Goal: Task Accomplishment & Management: Use online tool/utility

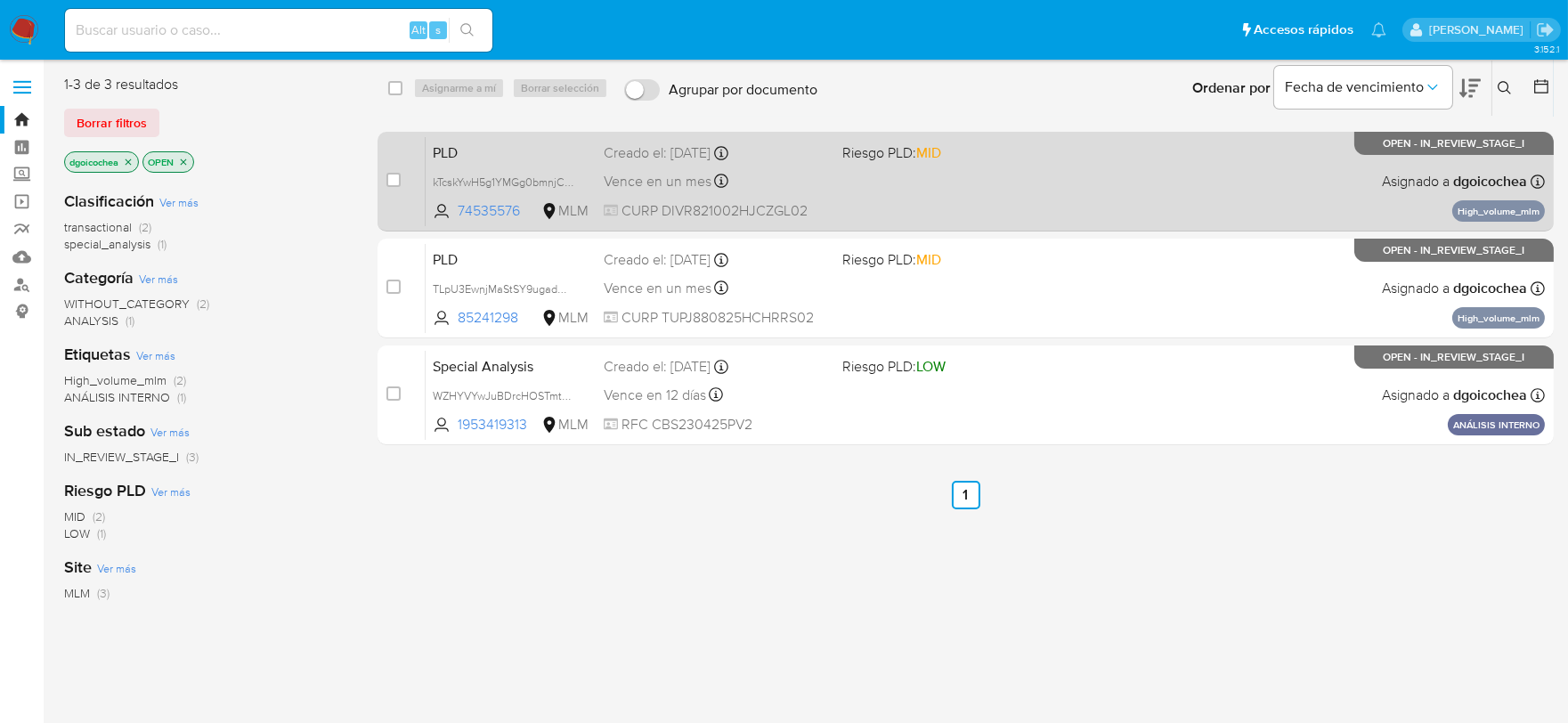
click at [451, 148] on span "PLD" at bounding box center [510, 152] width 157 height 23
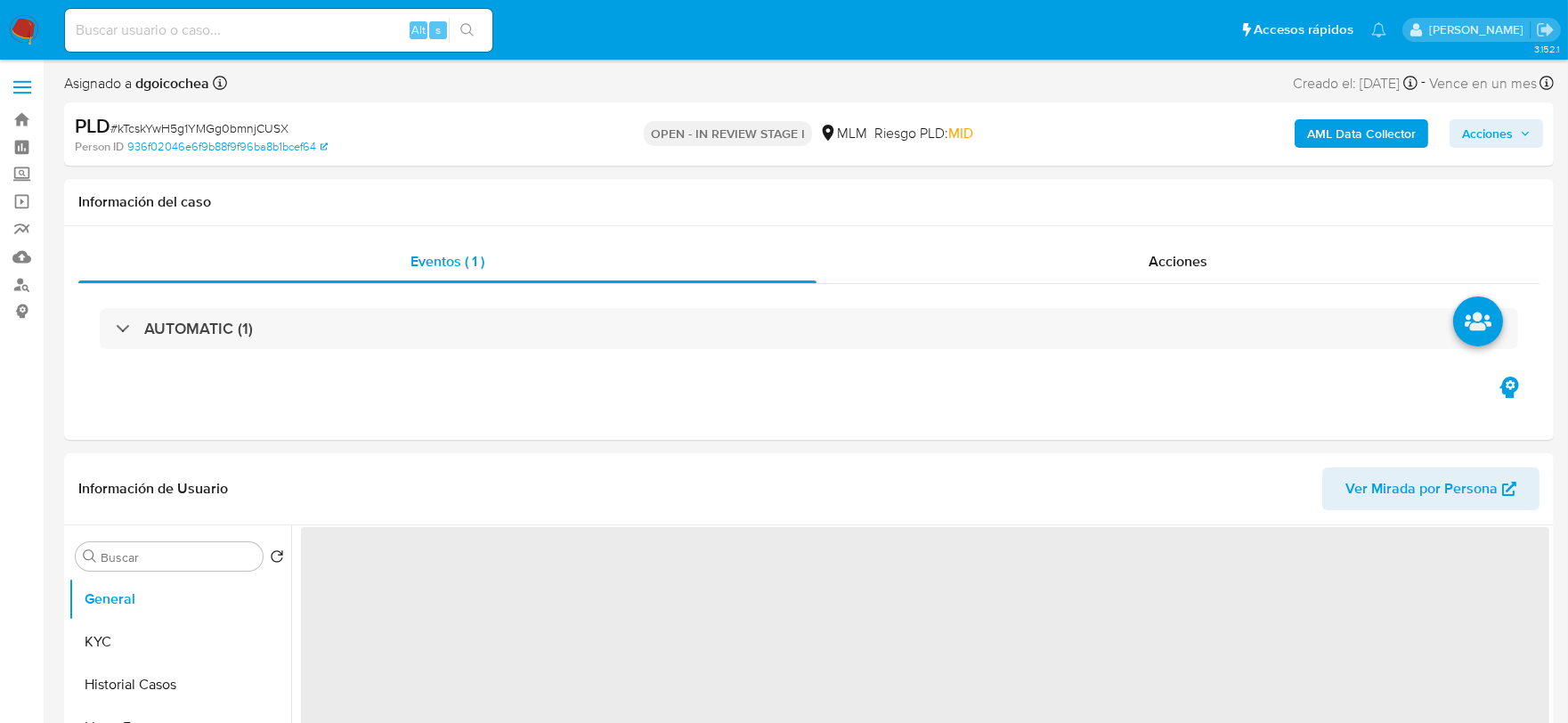
scroll to position [98, 0]
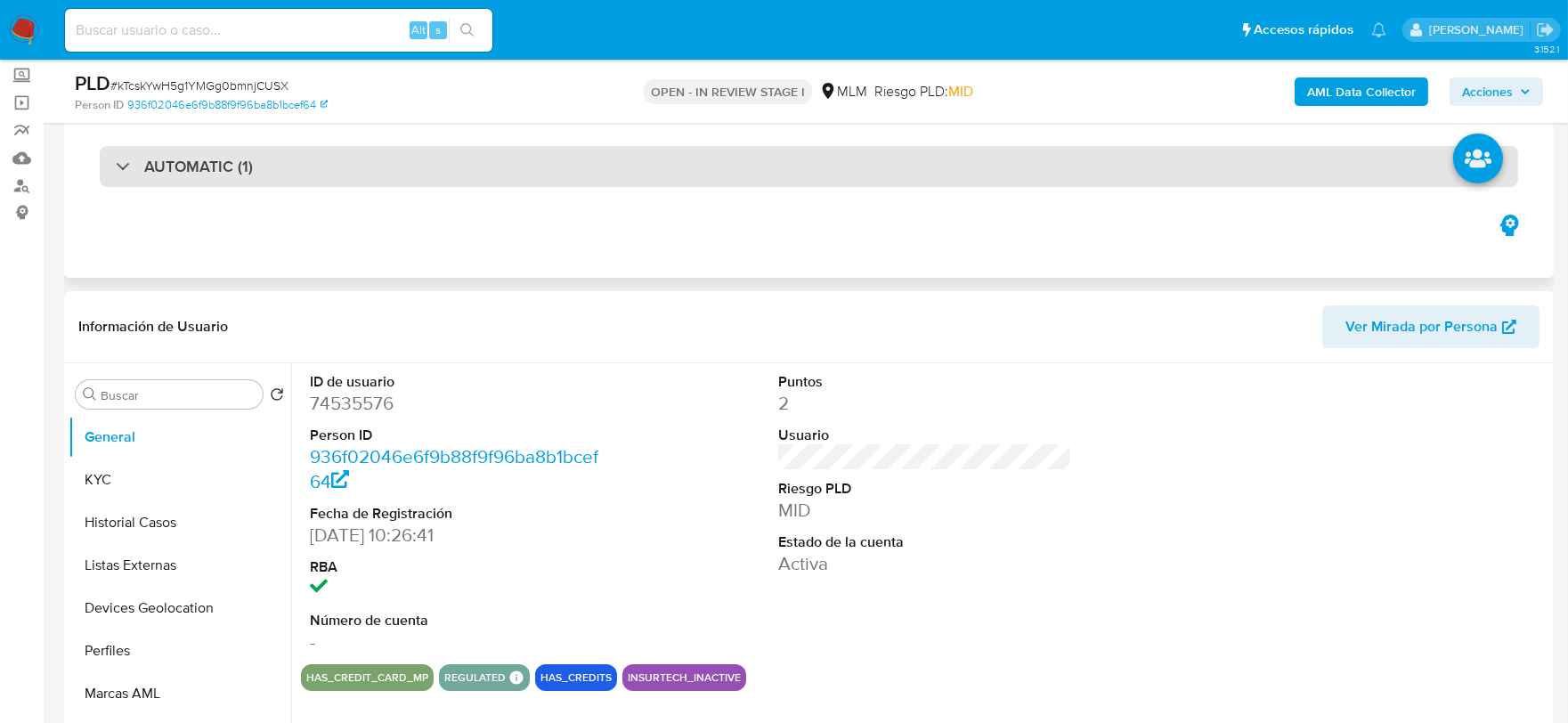
click at [228, 181] on div "AUTOMATIC (1)" at bounding box center [808, 167] width 1418 height 41
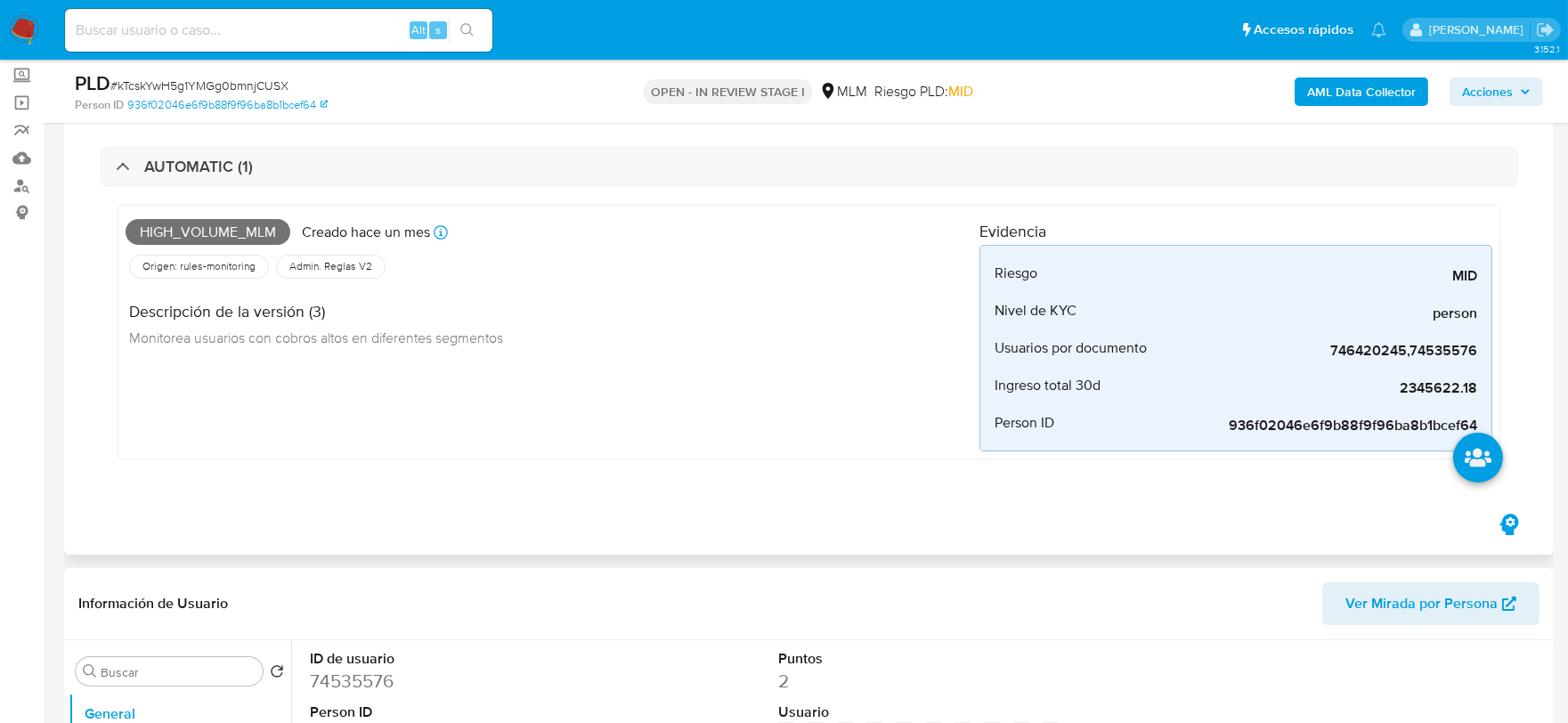
click at [384, 440] on div "High_volume_mlm Creado [DATE] Creado: [DATE] 03:10:33 Origen: rules-monitoring …" at bounding box center [552, 331] width 854 height 239
select select "10"
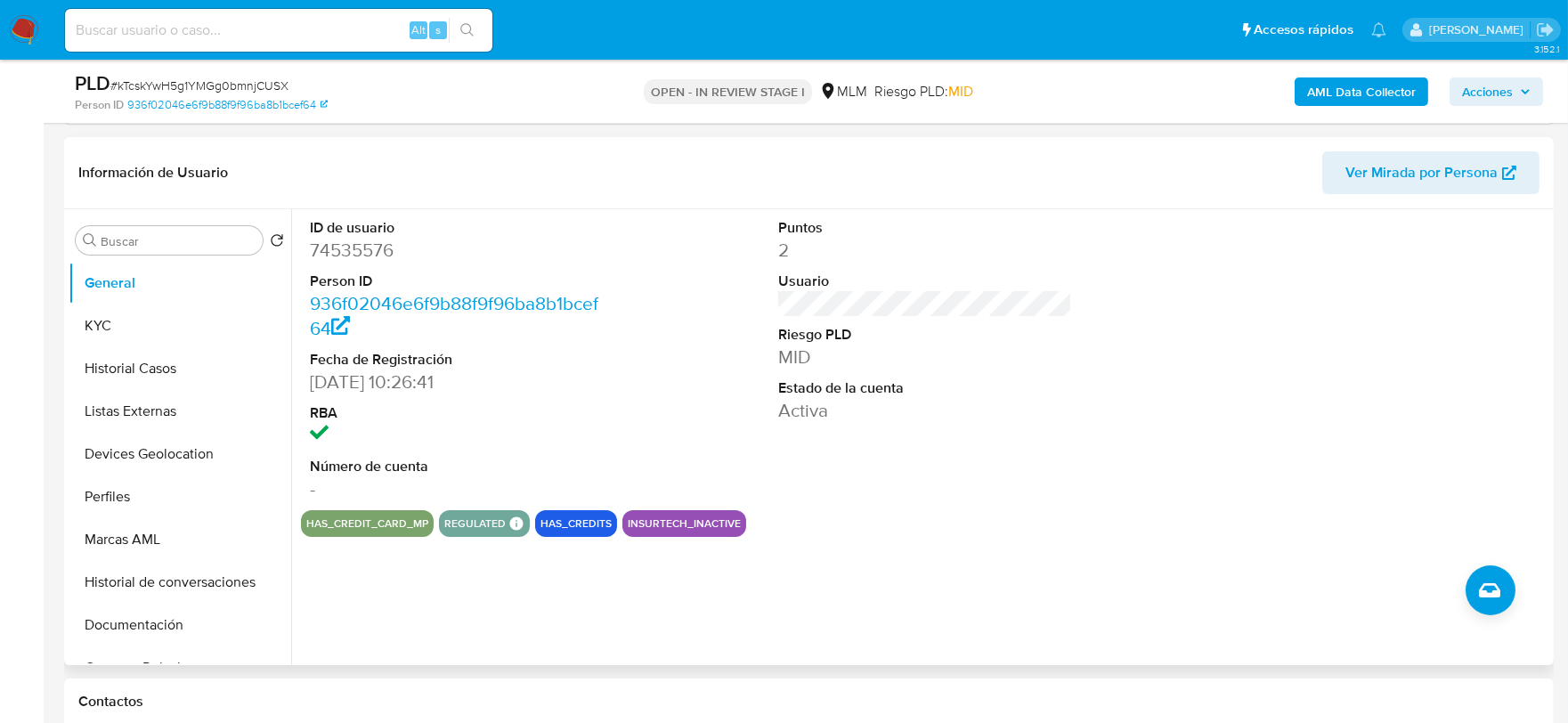
scroll to position [494, 0]
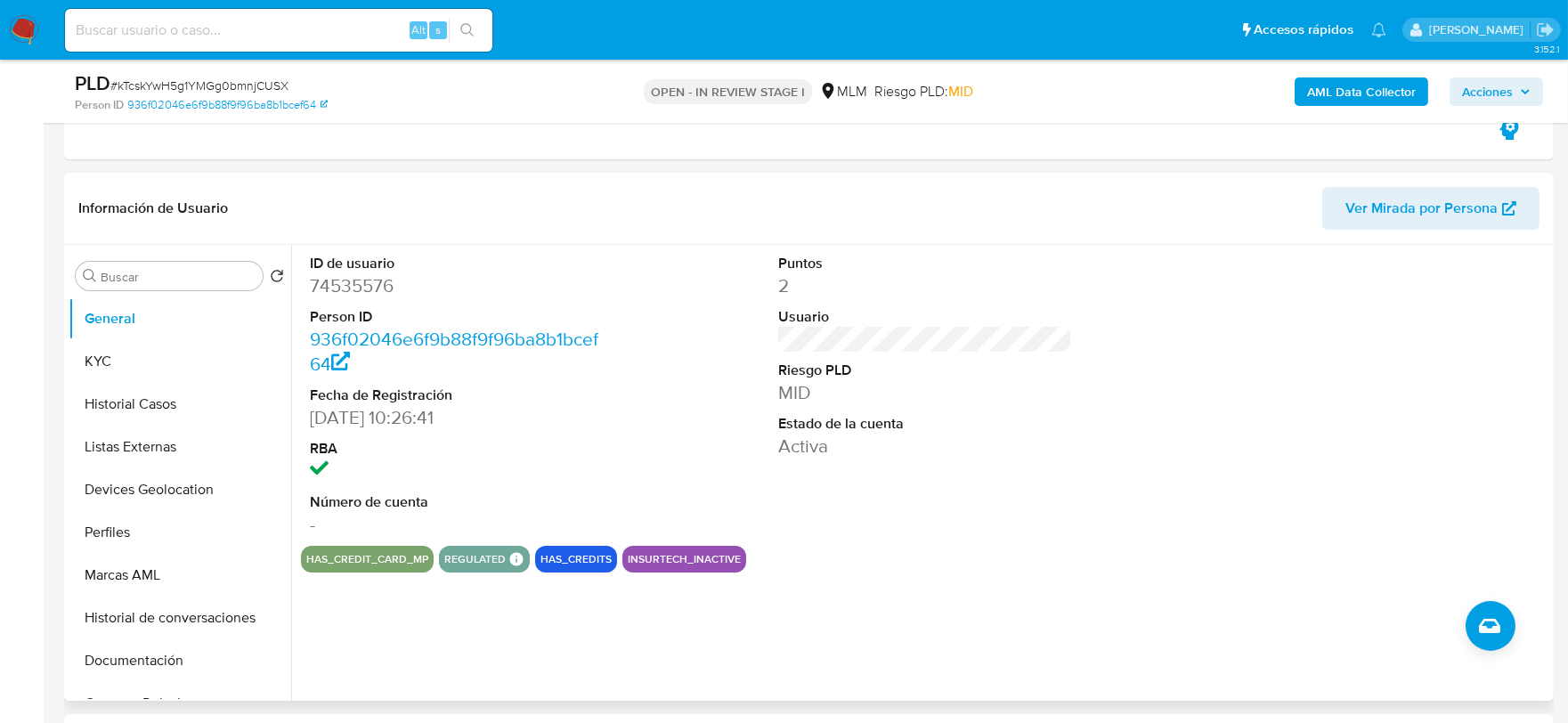
click at [1020, 476] on div "Puntos 2 Usuario Riesgo PLD MID Estado de la cuenta Activa" at bounding box center [925, 395] width 313 height 301
click at [113, 367] on button "KYC" at bounding box center [172, 362] width 208 height 43
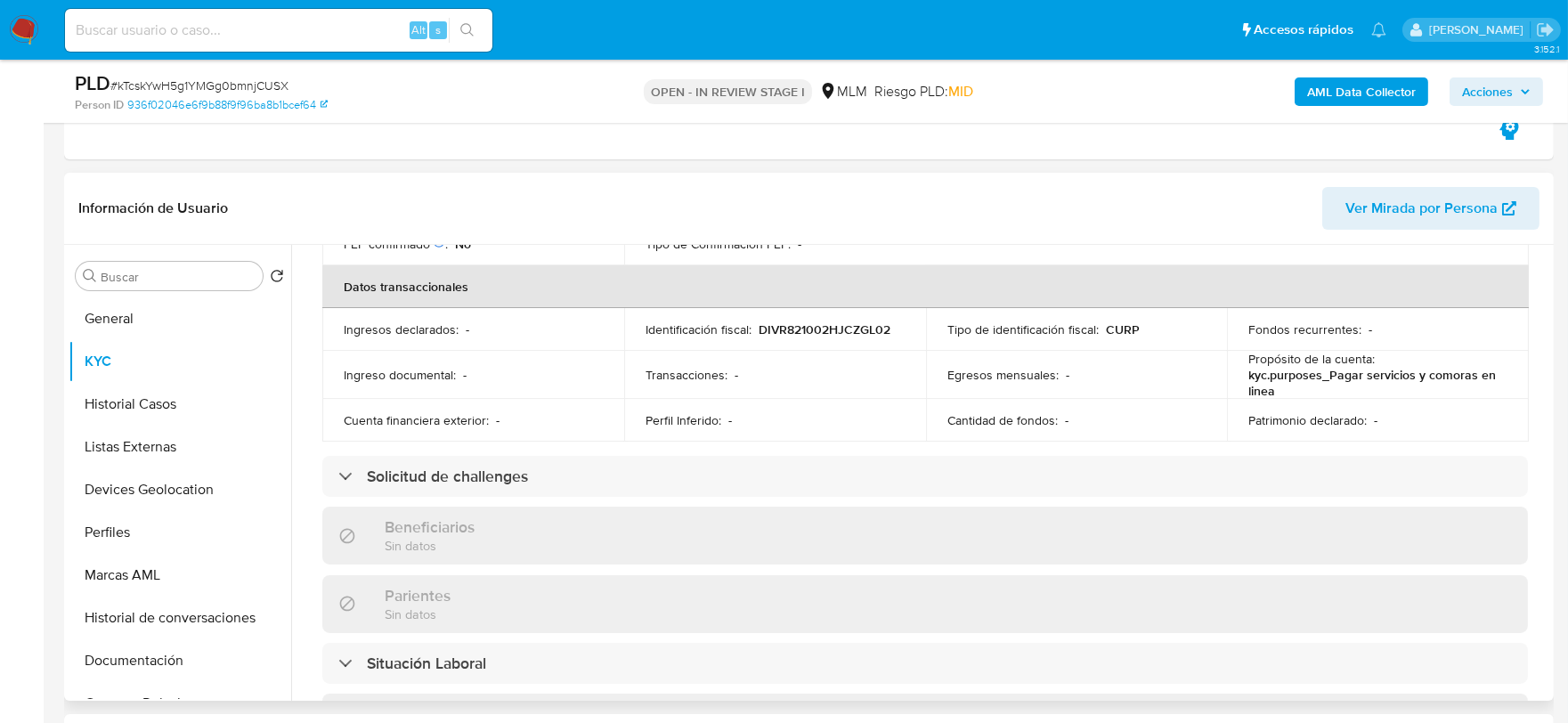
scroll to position [593, 0]
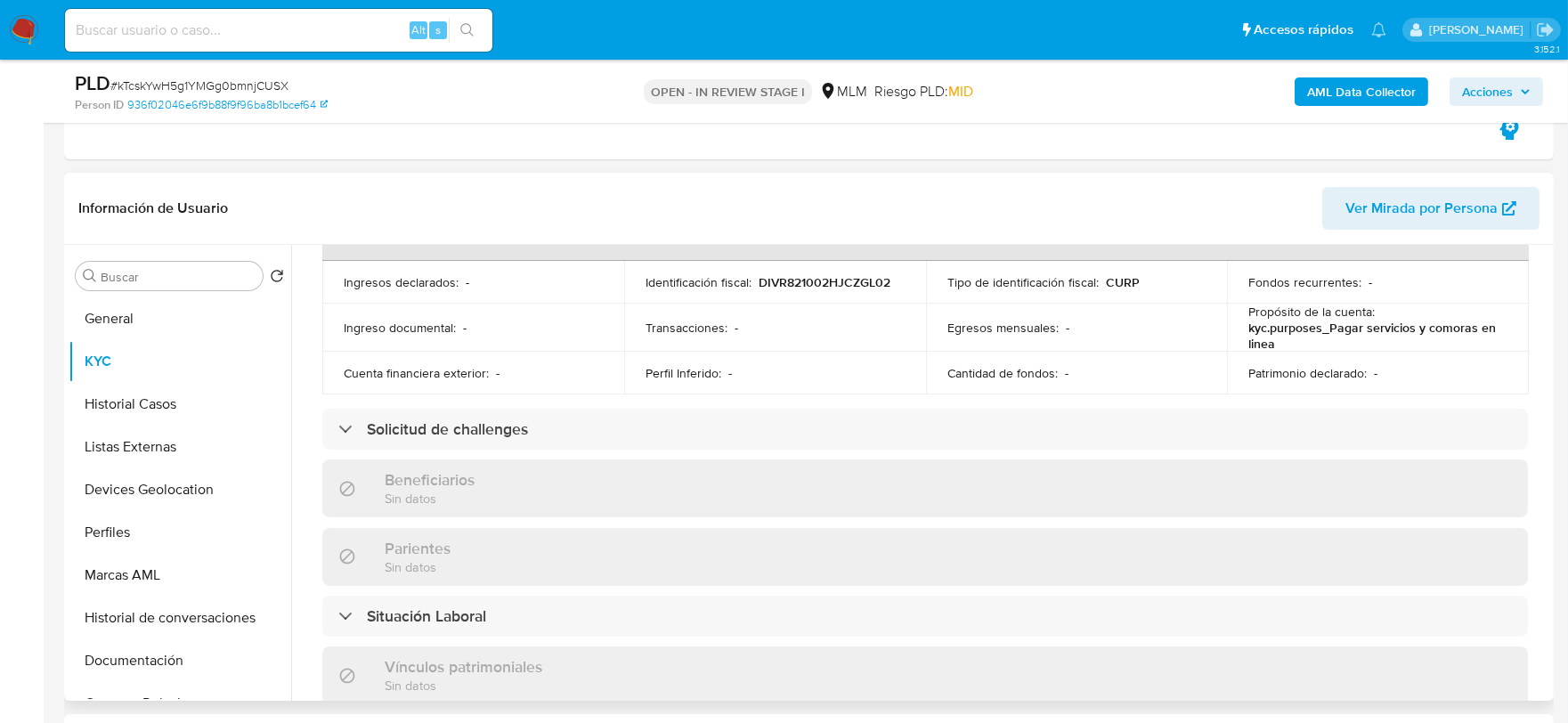
click at [308, 342] on div "Actualizado [DATE] Creado: [DATE] 15:52:43 Actualizado: [DATE] 08:19:09 Datos p…" at bounding box center [924, 451] width 1248 height 1513
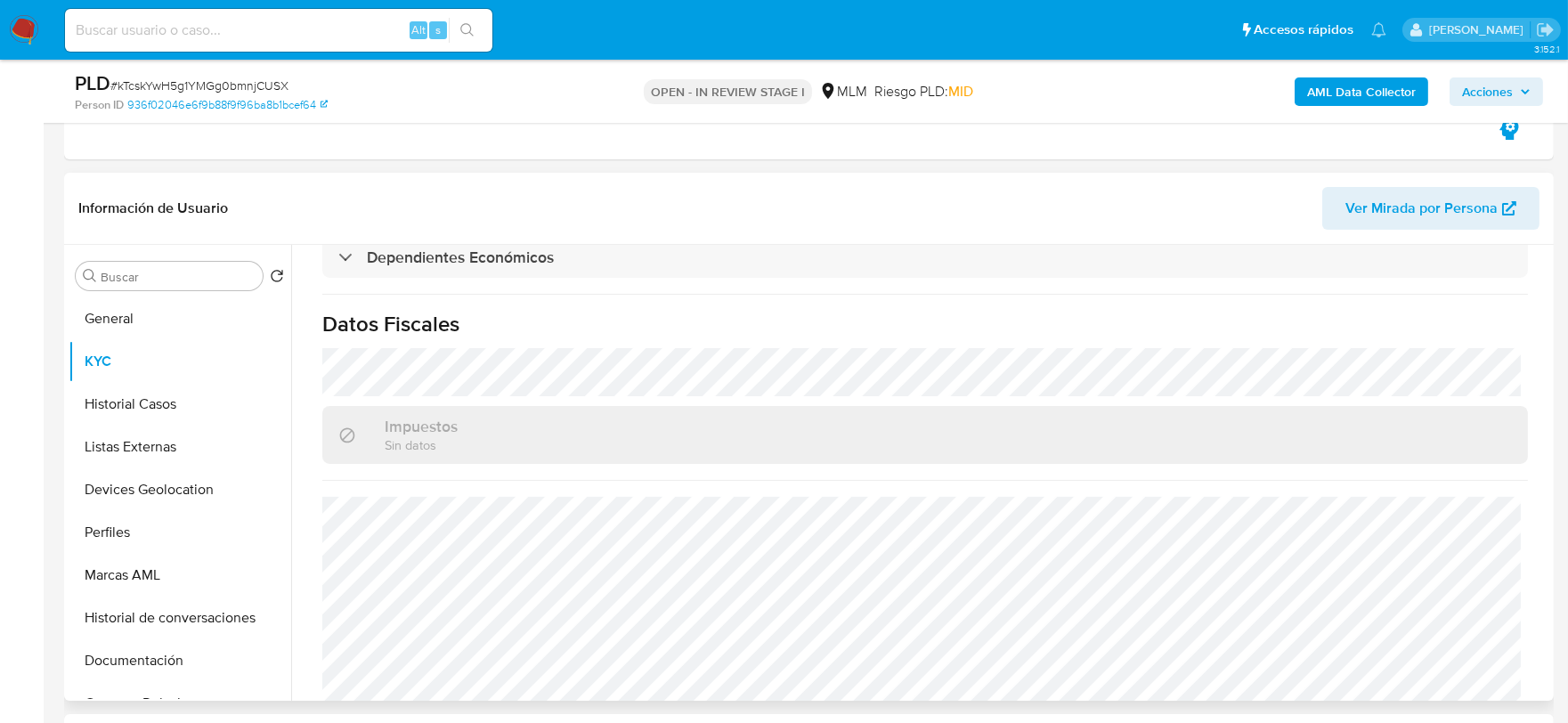
scroll to position [1089, 0]
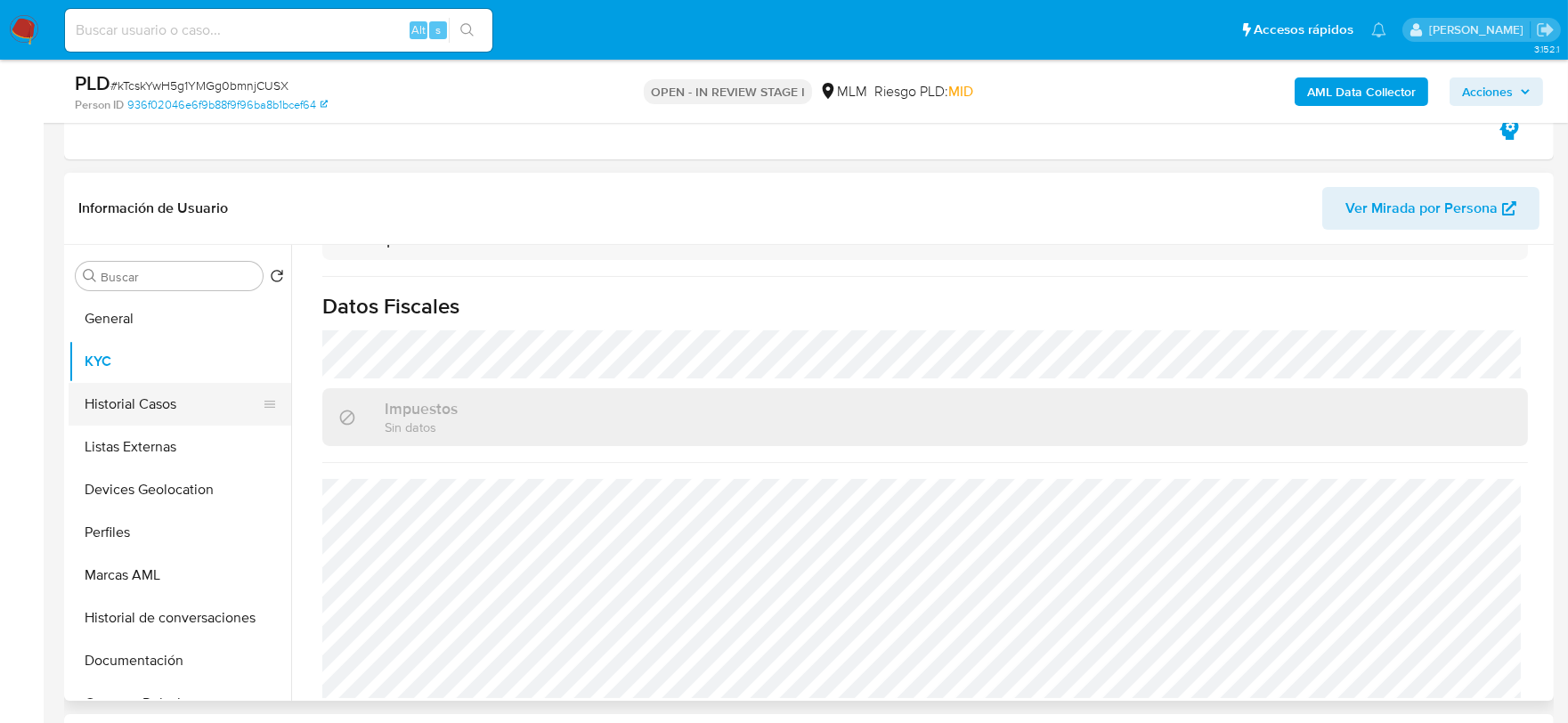
click at [184, 400] on button "Historial Casos" at bounding box center [172, 404] width 208 height 43
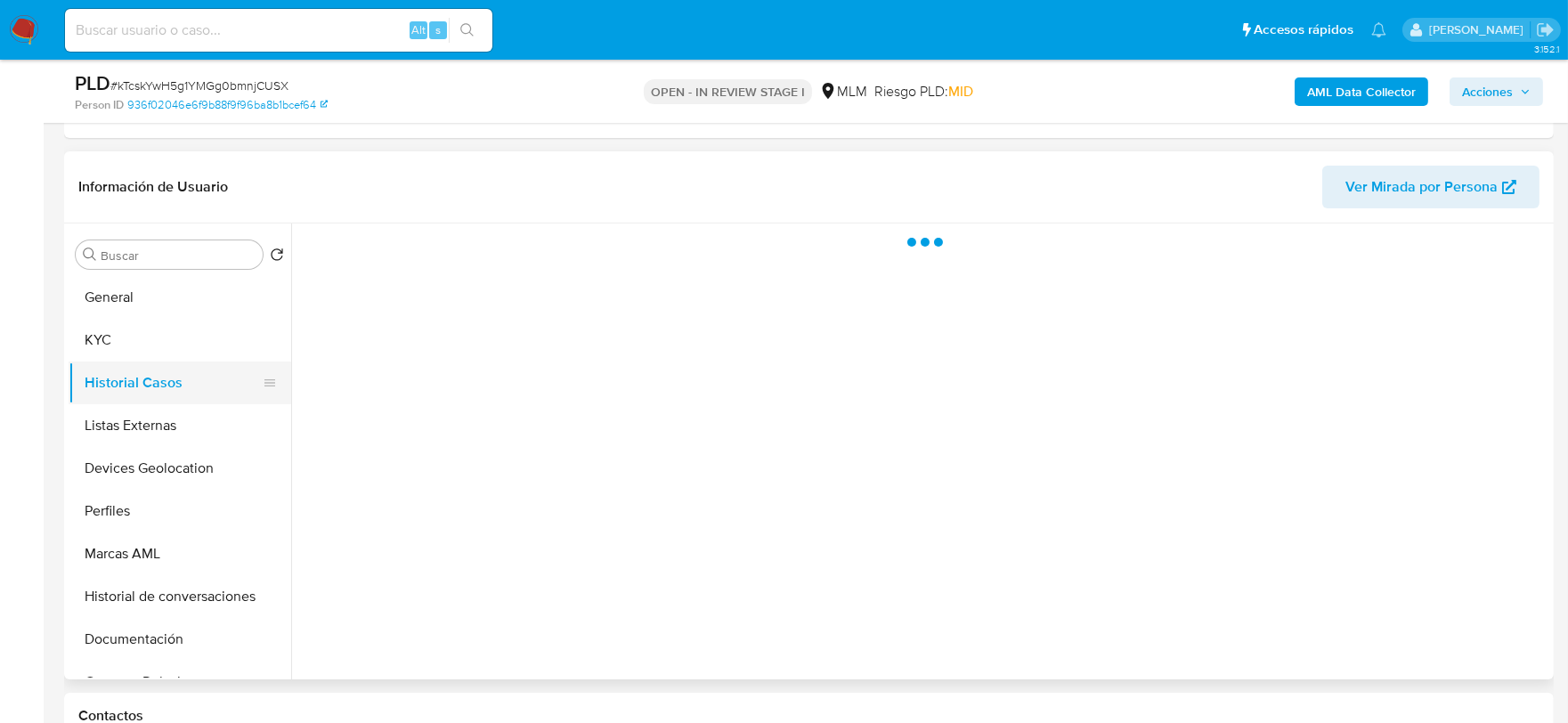
scroll to position [0, 0]
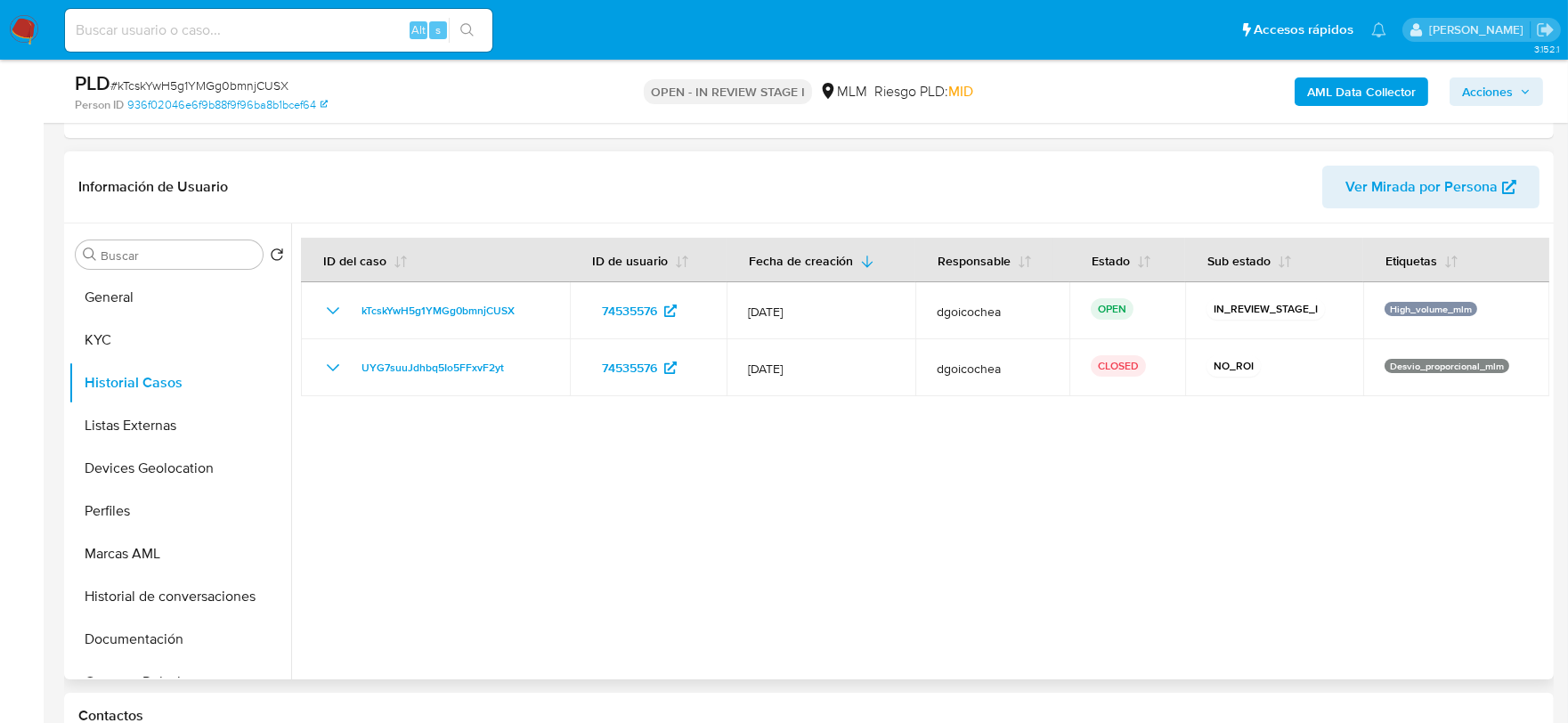
click at [673, 555] on div at bounding box center [920, 451] width 1258 height 456
click at [149, 430] on button "Listas Externas" at bounding box center [172, 426] width 208 height 43
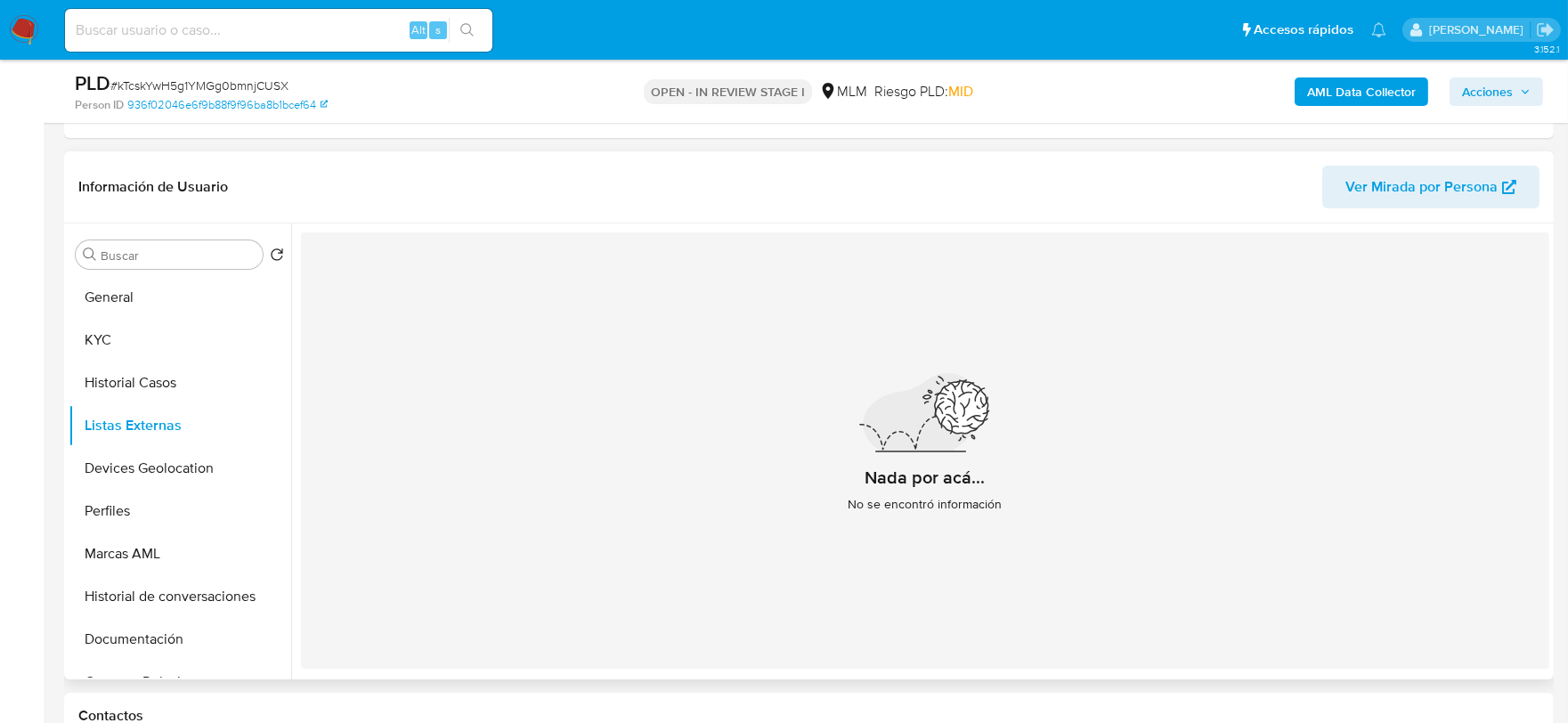
click at [304, 503] on div "Nada por acá... No se encontró información" at bounding box center [924, 451] width 1248 height 437
click at [175, 469] on button "Devices Geolocation" at bounding box center [172, 469] width 208 height 43
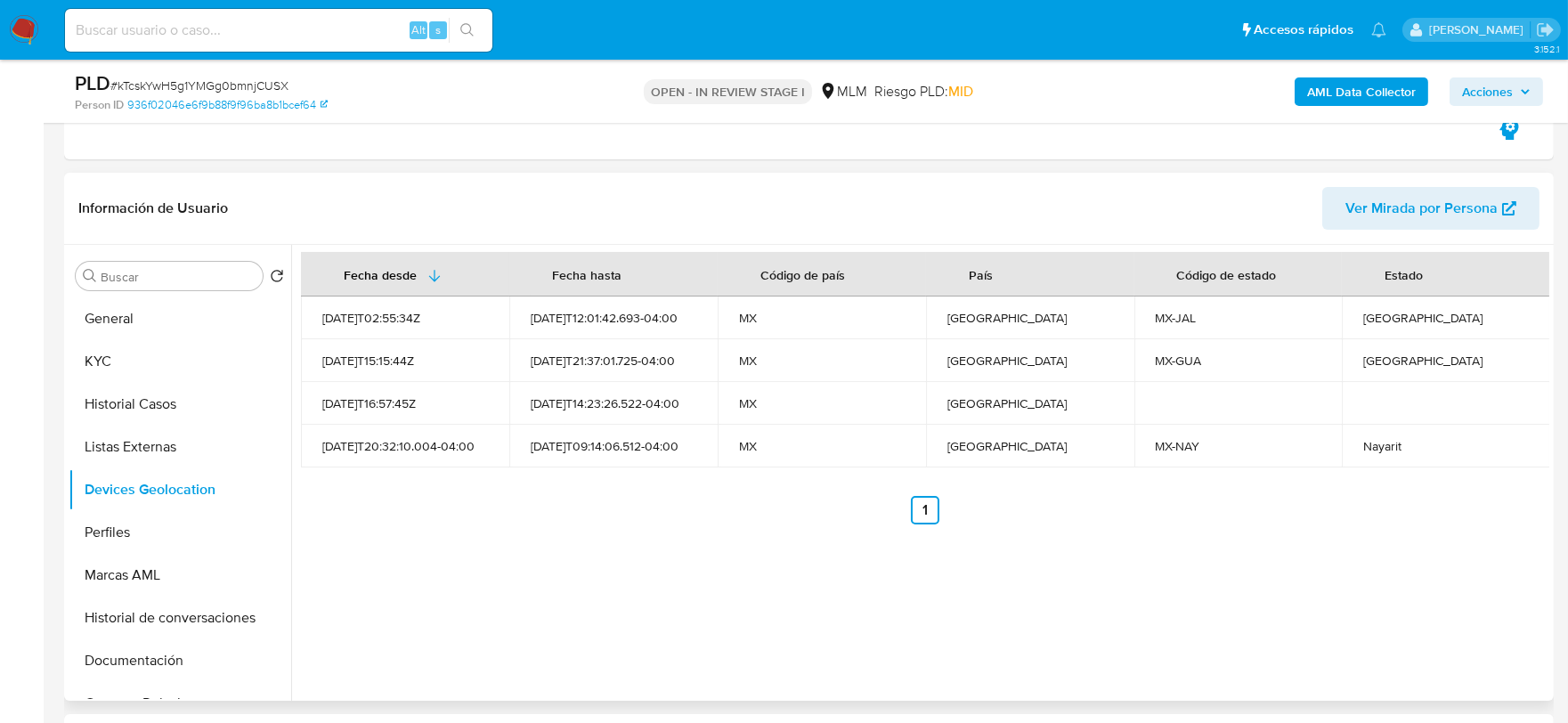
click at [431, 546] on div "Fecha desde [GEOGRAPHIC_DATA] hasta Código de país País Código de estado Estado…" at bounding box center [920, 473] width 1258 height 456
click at [156, 536] on button "Perfiles" at bounding box center [172, 533] width 208 height 43
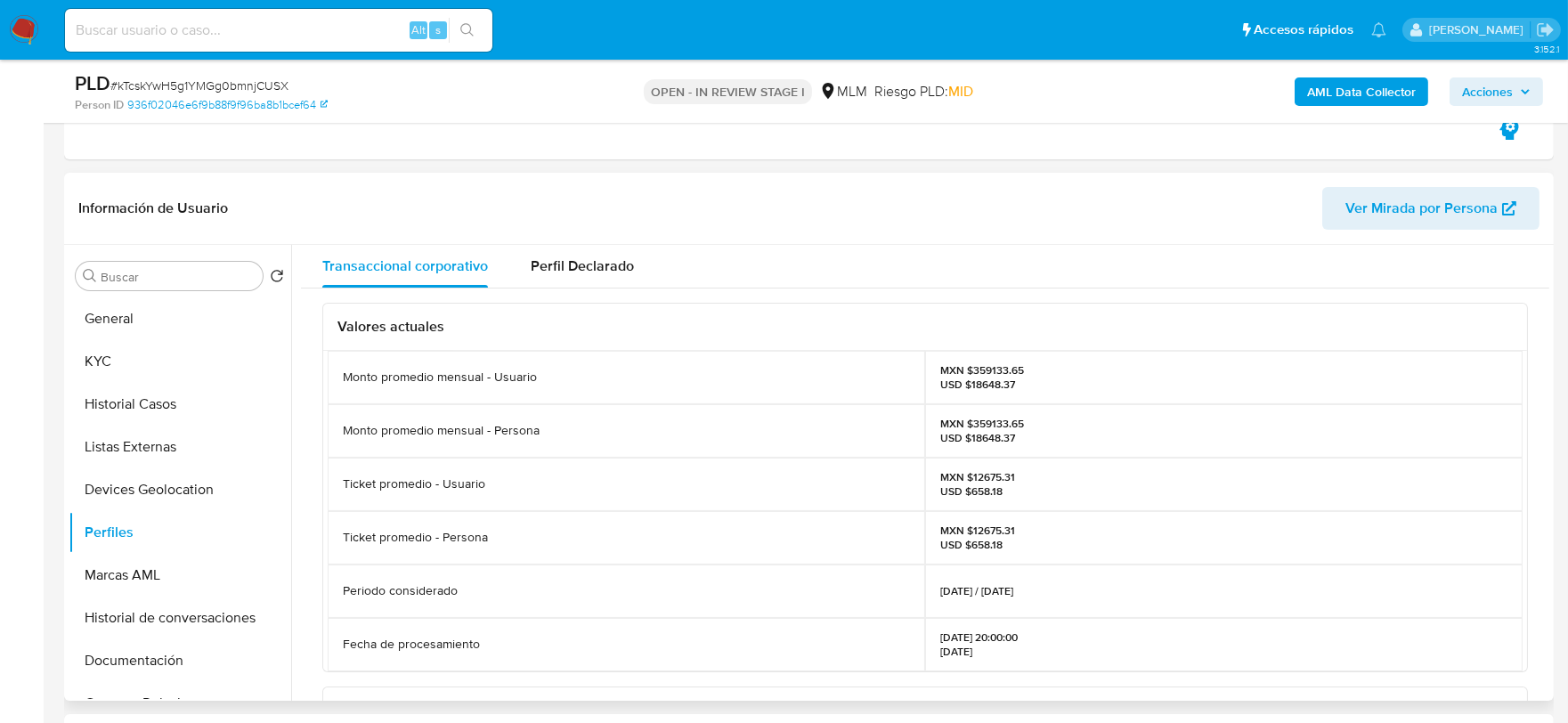
click at [310, 553] on div "Valores actuales Monto promedio mensual - Usuario MXN $359133.65 USD $18648.37 …" at bounding box center [924, 704] width 1248 height 830
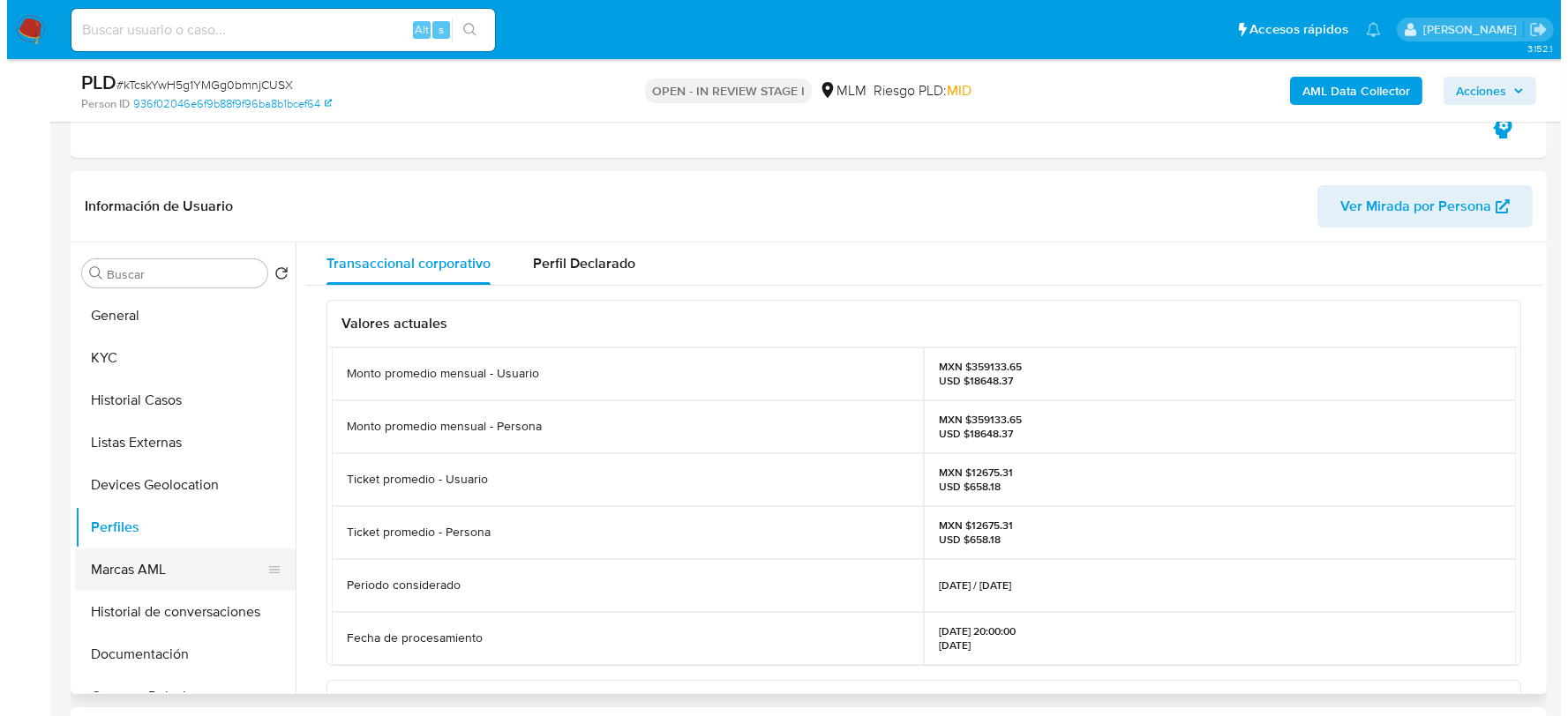
scroll to position [97, 0]
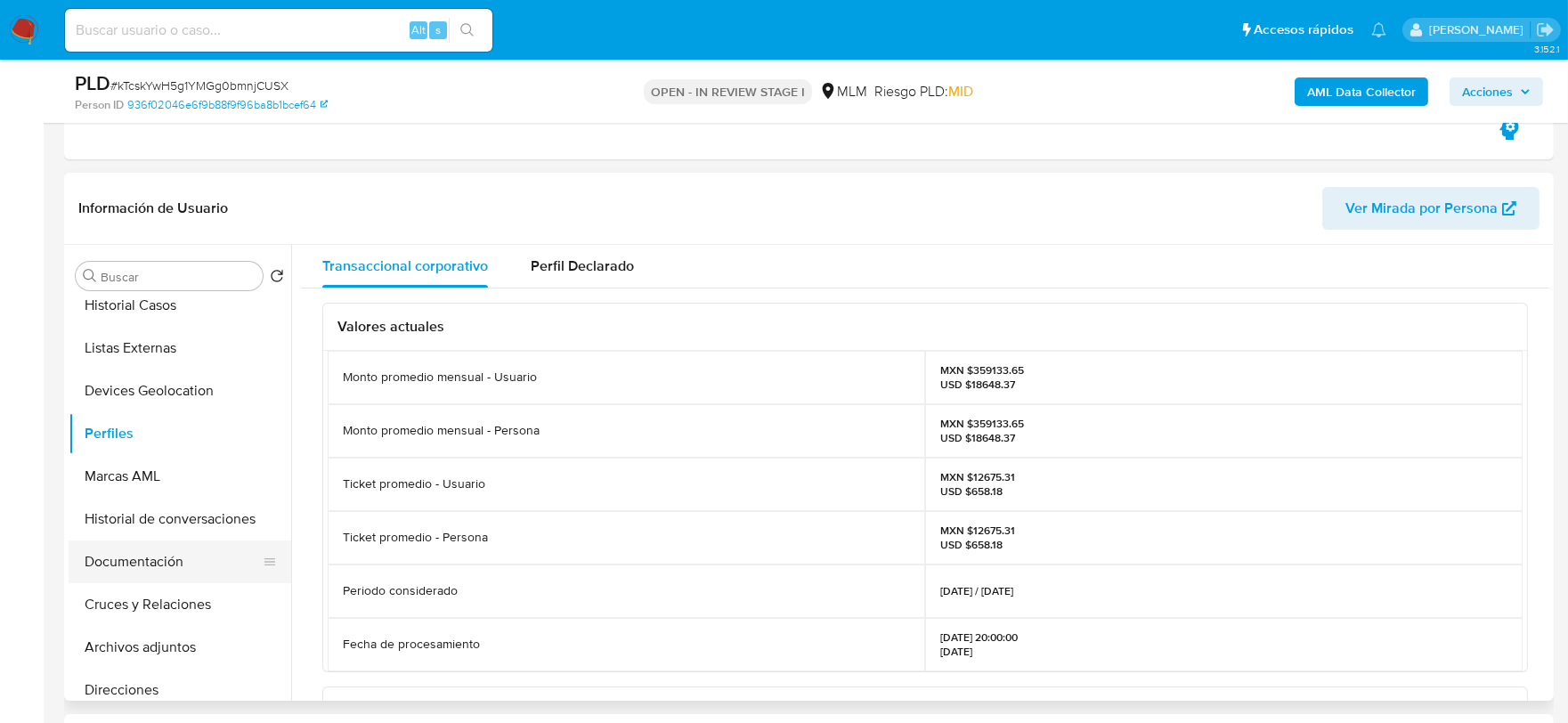
click at [181, 544] on button "Documentación" at bounding box center [172, 562] width 208 height 43
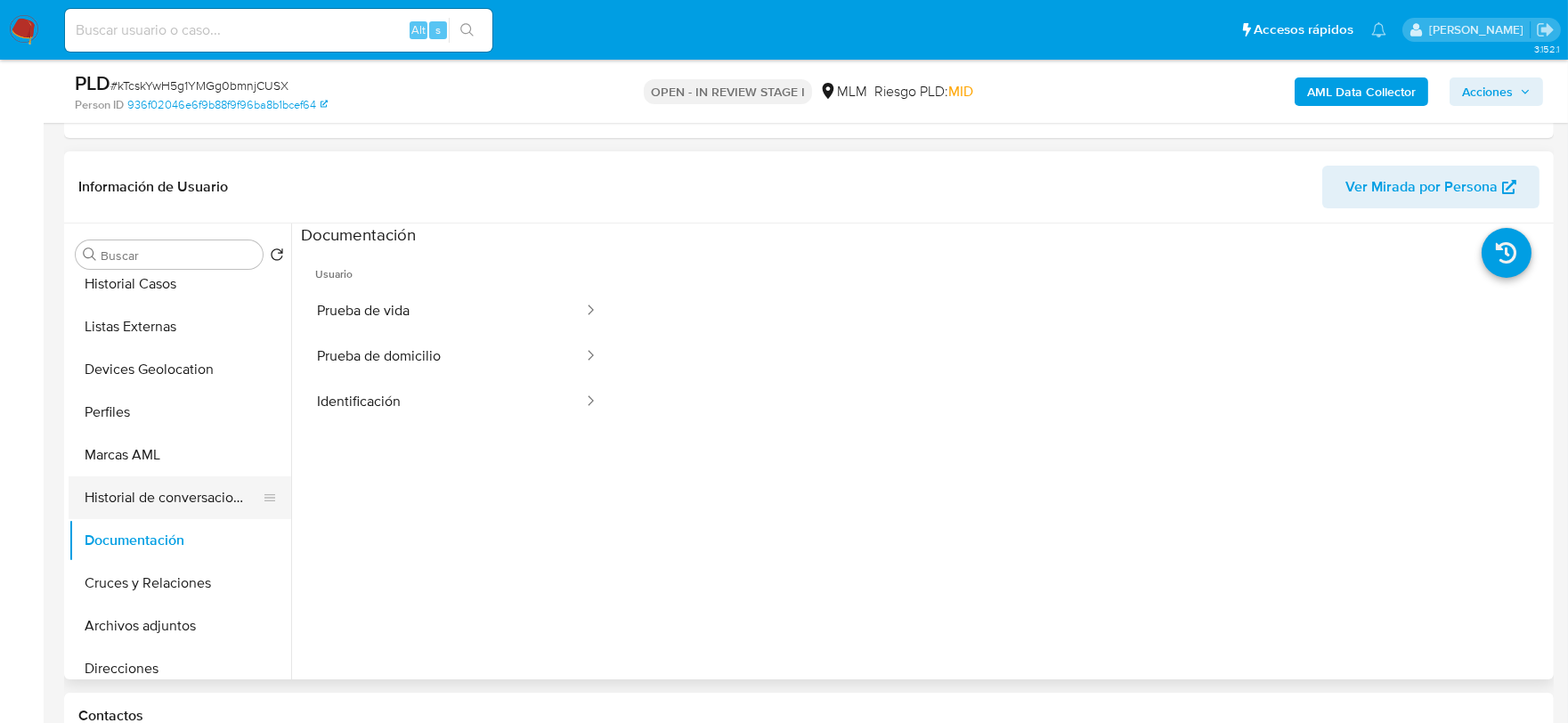
click at [188, 503] on button "Historial de conversaciones" at bounding box center [172, 498] width 208 height 43
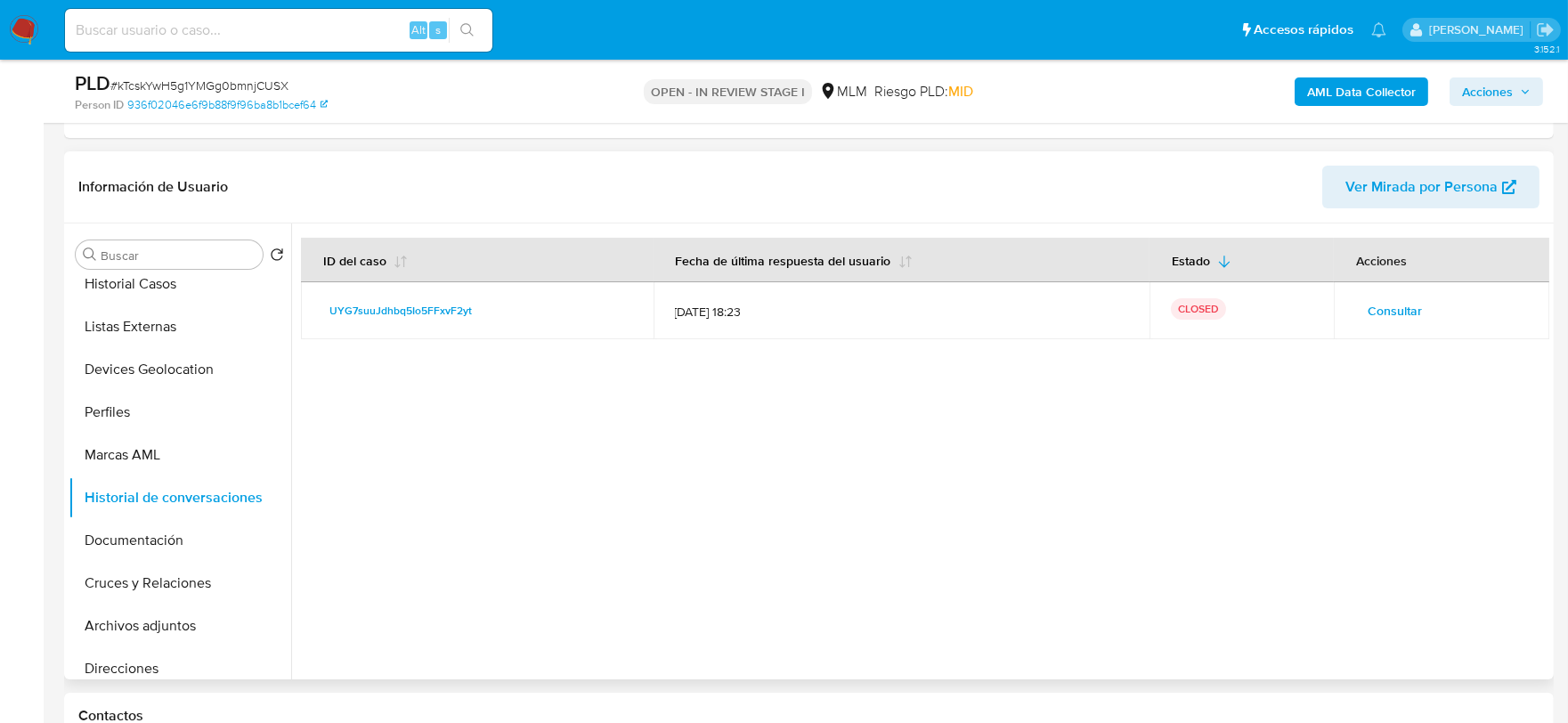
click at [1384, 304] on span "Consultar" at bounding box center [1395, 311] width 55 height 25
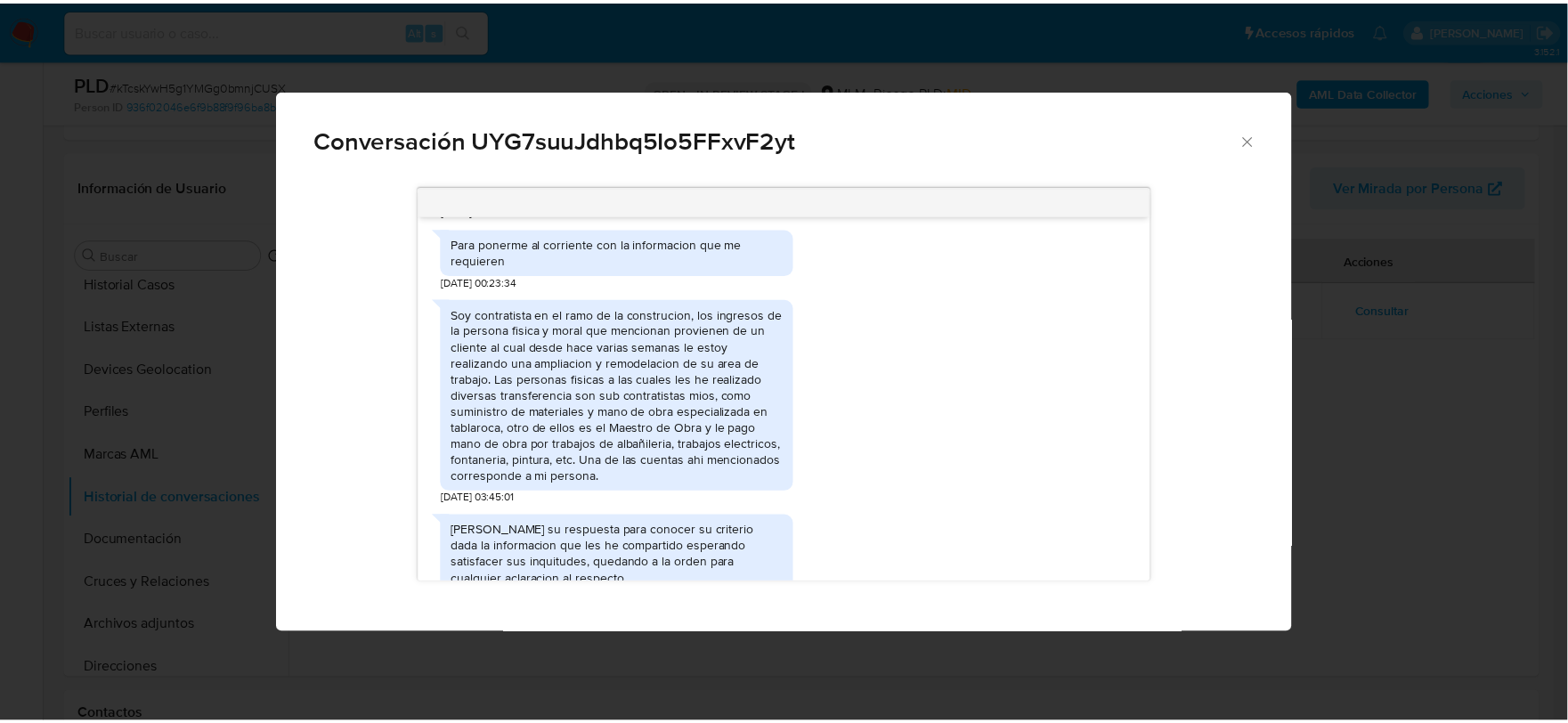
scroll to position [634, 0]
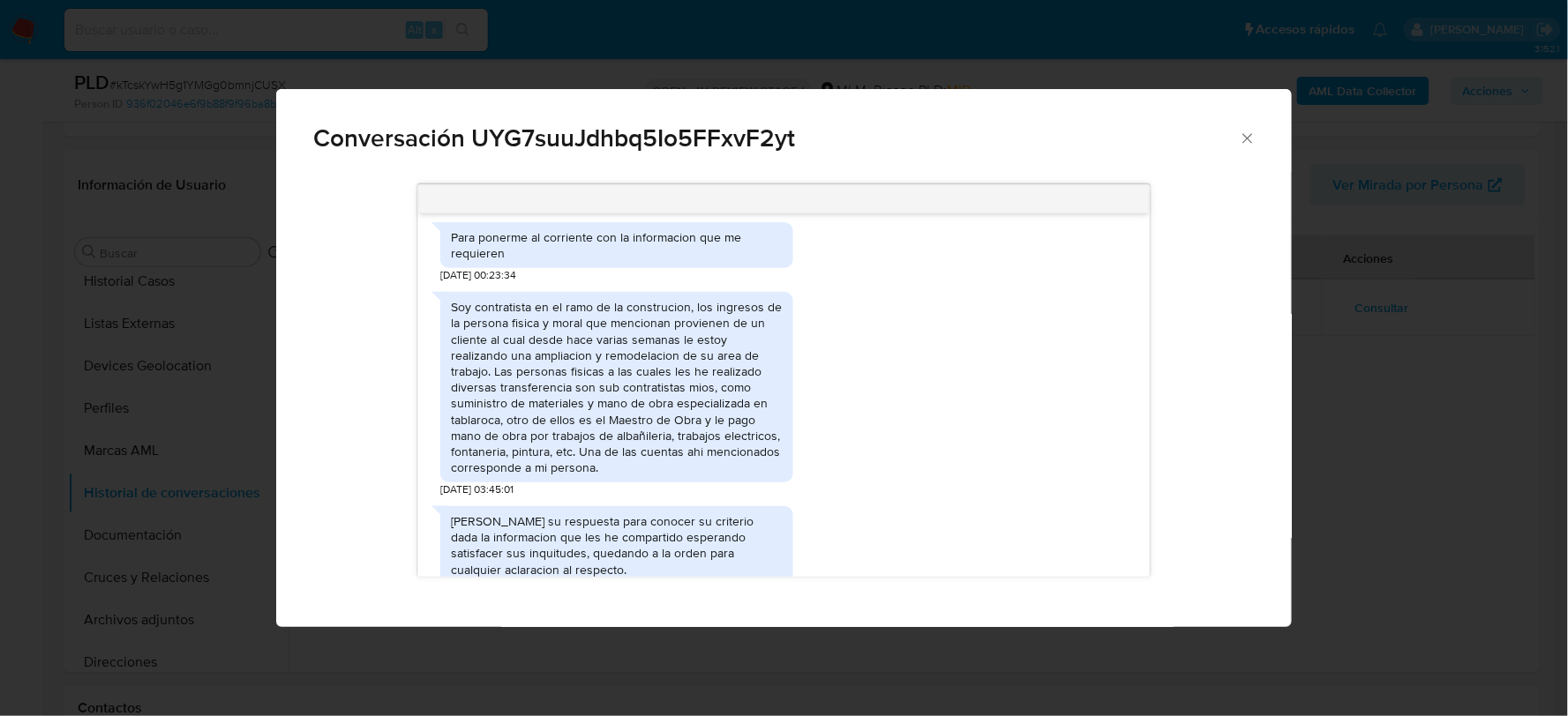
click at [986, 426] on div "Soy contratista en el ramo de la construcion, los ingresos de la persona fisica…" at bounding box center [784, 390] width 687 height 214
click at [1249, 138] on icon "Cerrar" at bounding box center [1247, 138] width 17 height 17
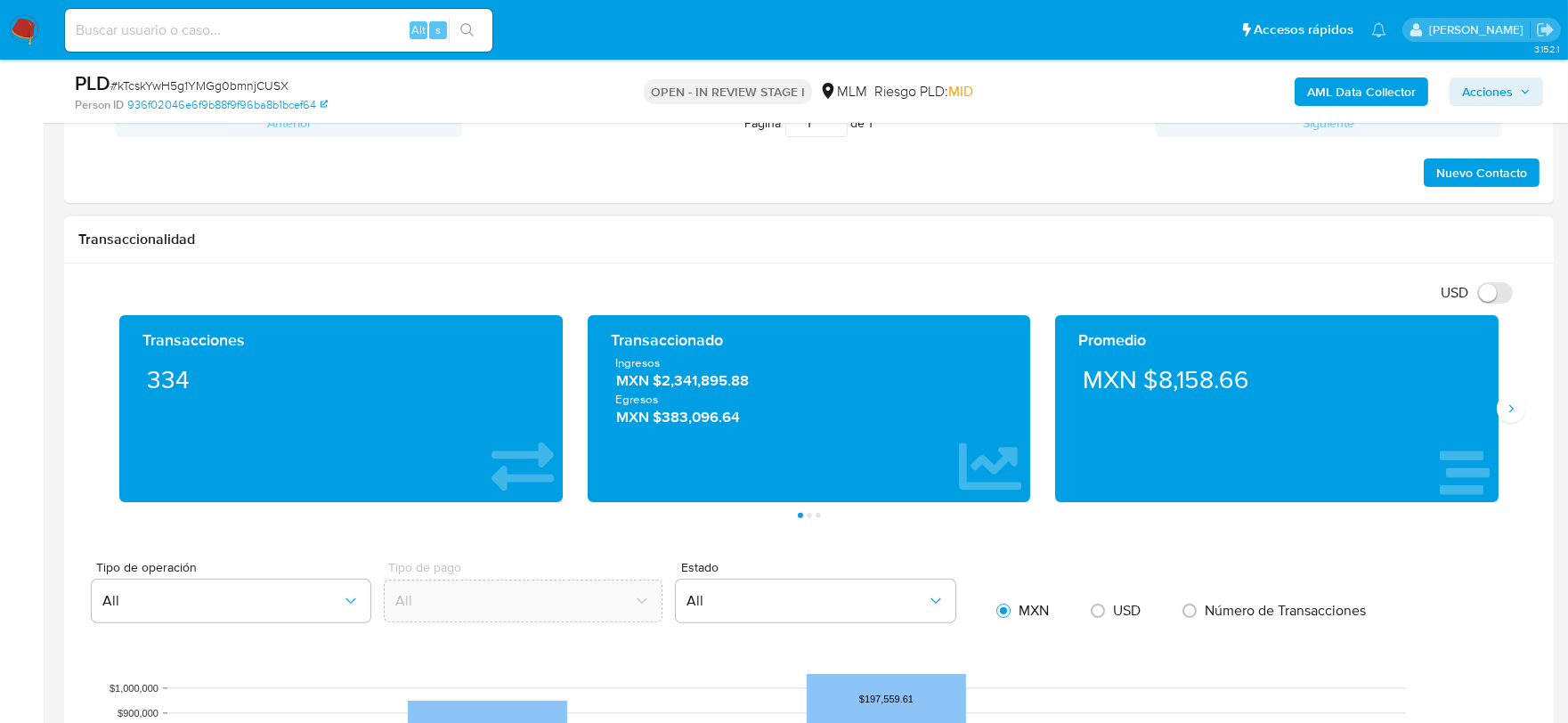
scroll to position [1286, 0]
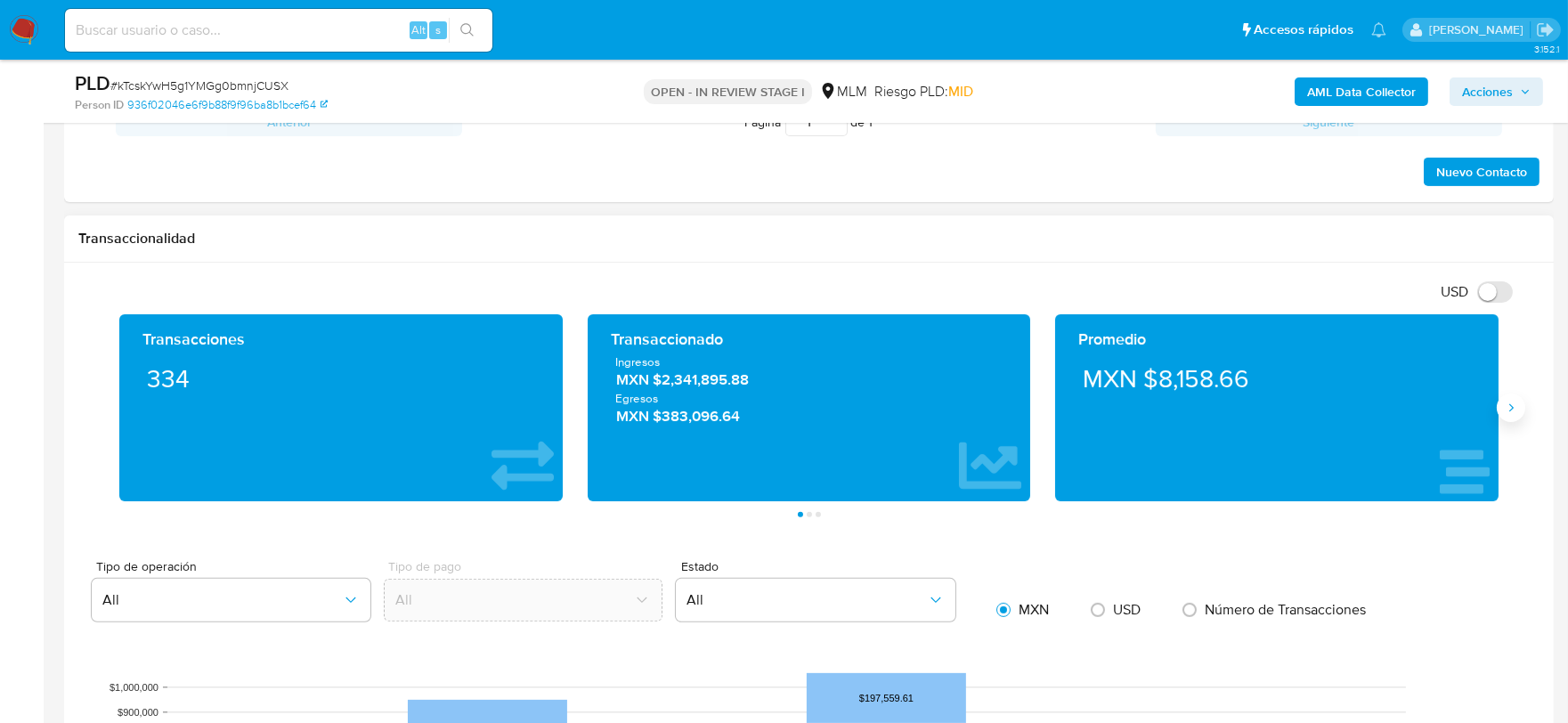
click at [1507, 414] on icon "Siguiente" at bounding box center [1511, 407] width 15 height 15
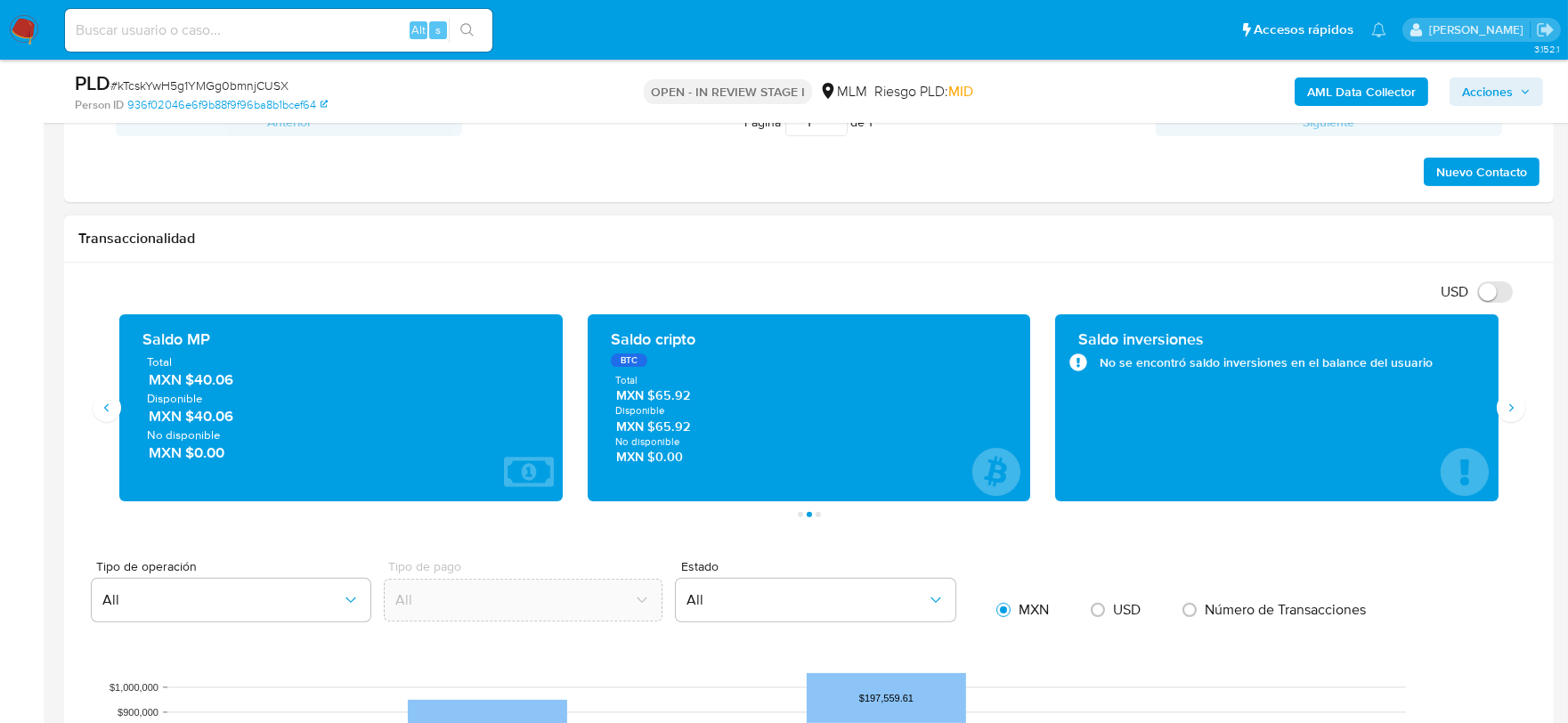
click at [1032, 238] on h1 "Transaccionalidad" at bounding box center [808, 239] width 1461 height 18
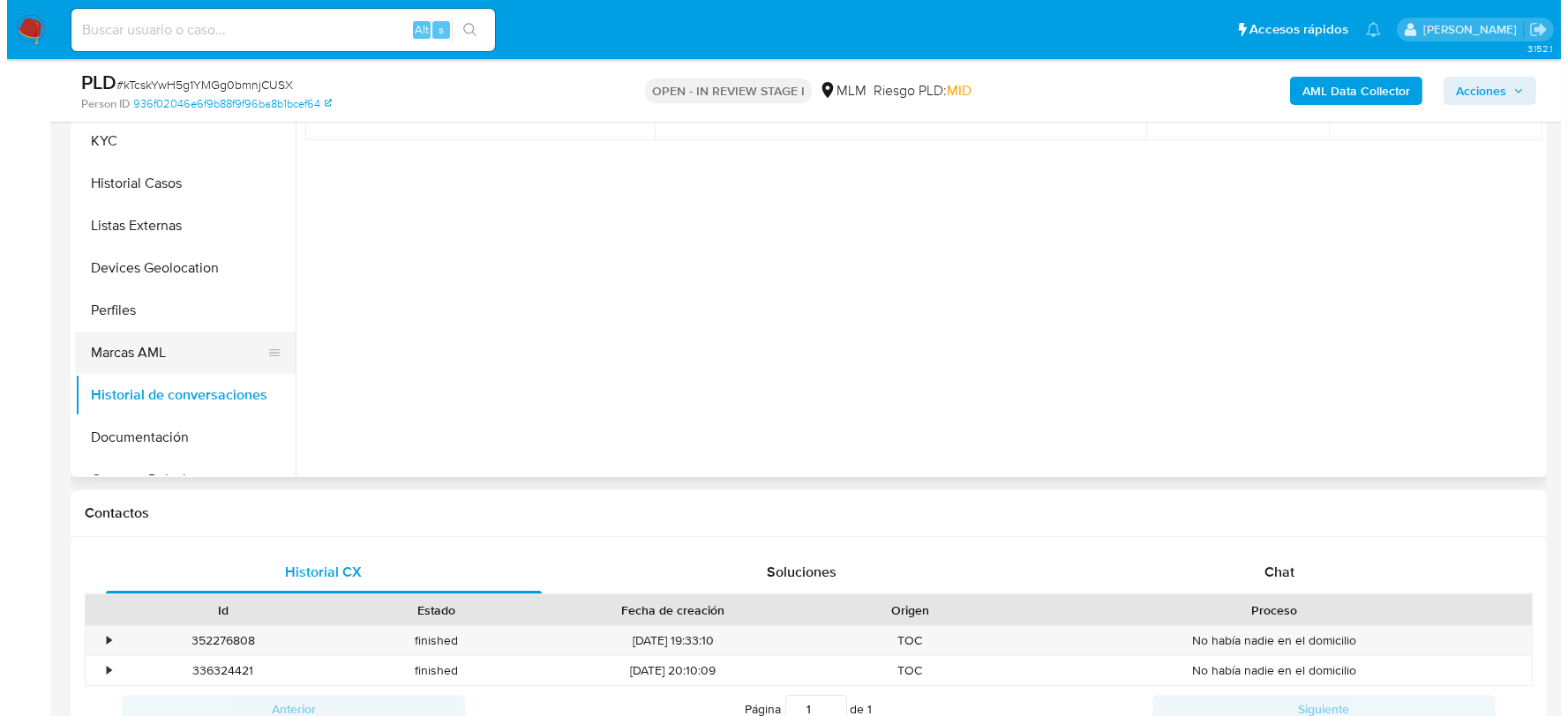
scroll to position [588, 0]
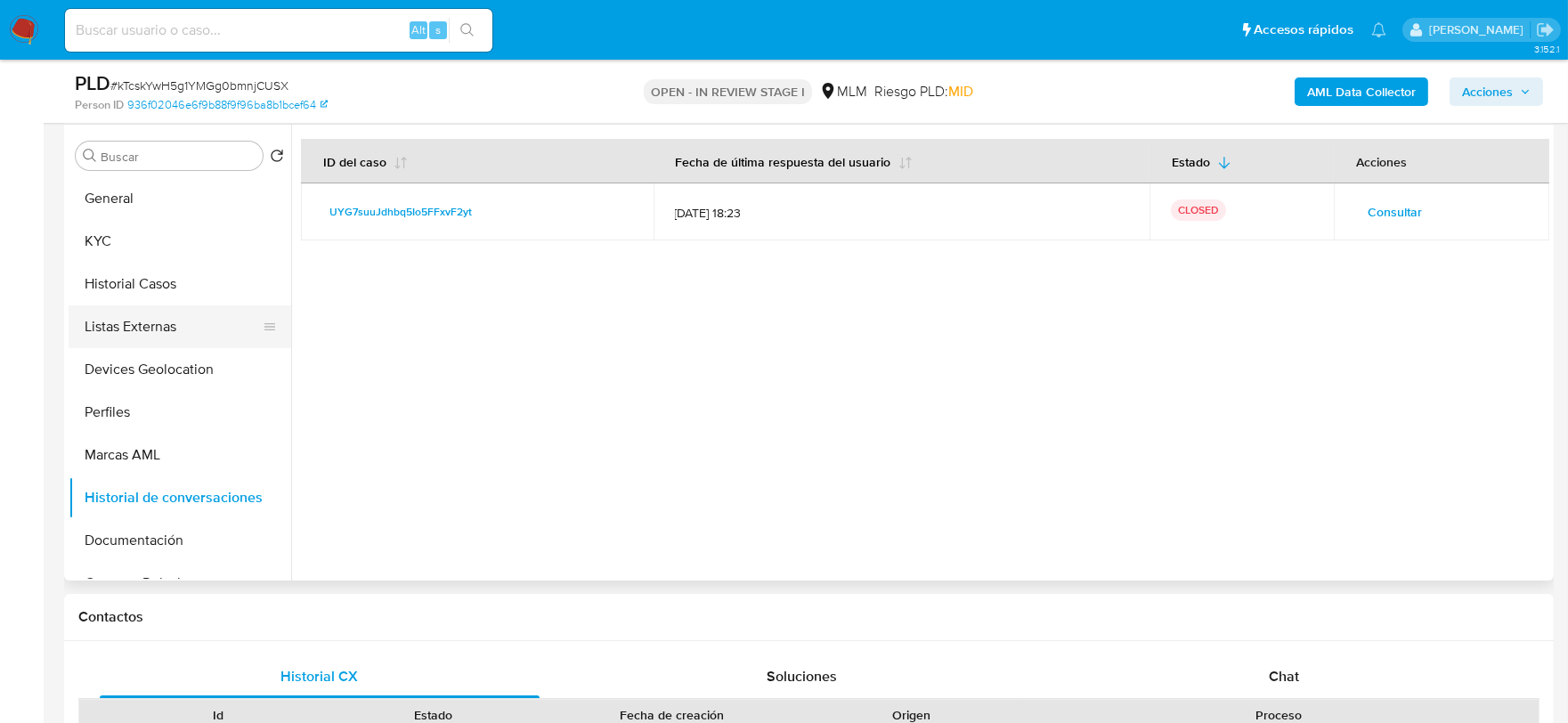
click at [139, 335] on button "Listas Externas" at bounding box center [172, 327] width 208 height 43
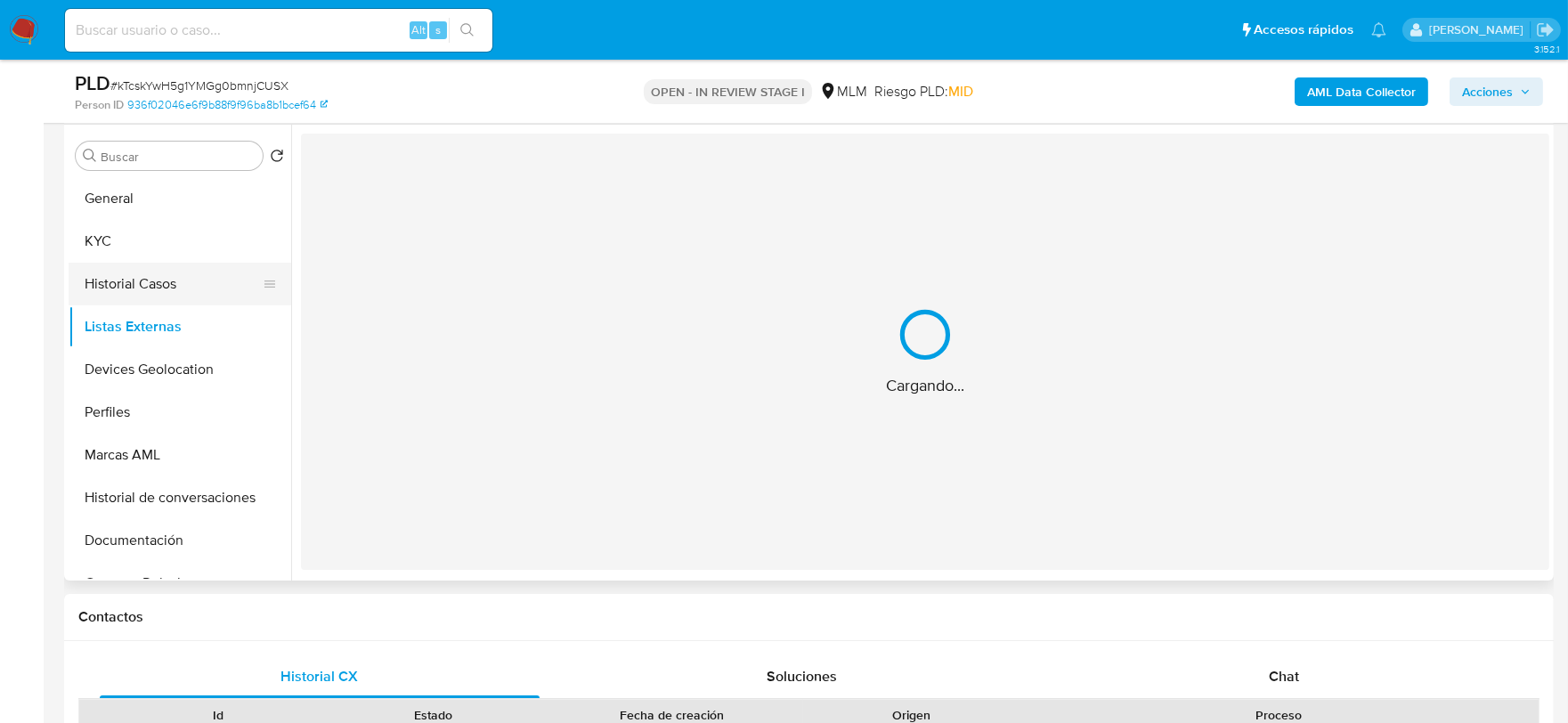
click at [145, 273] on button "Historial Casos" at bounding box center [172, 285] width 208 height 43
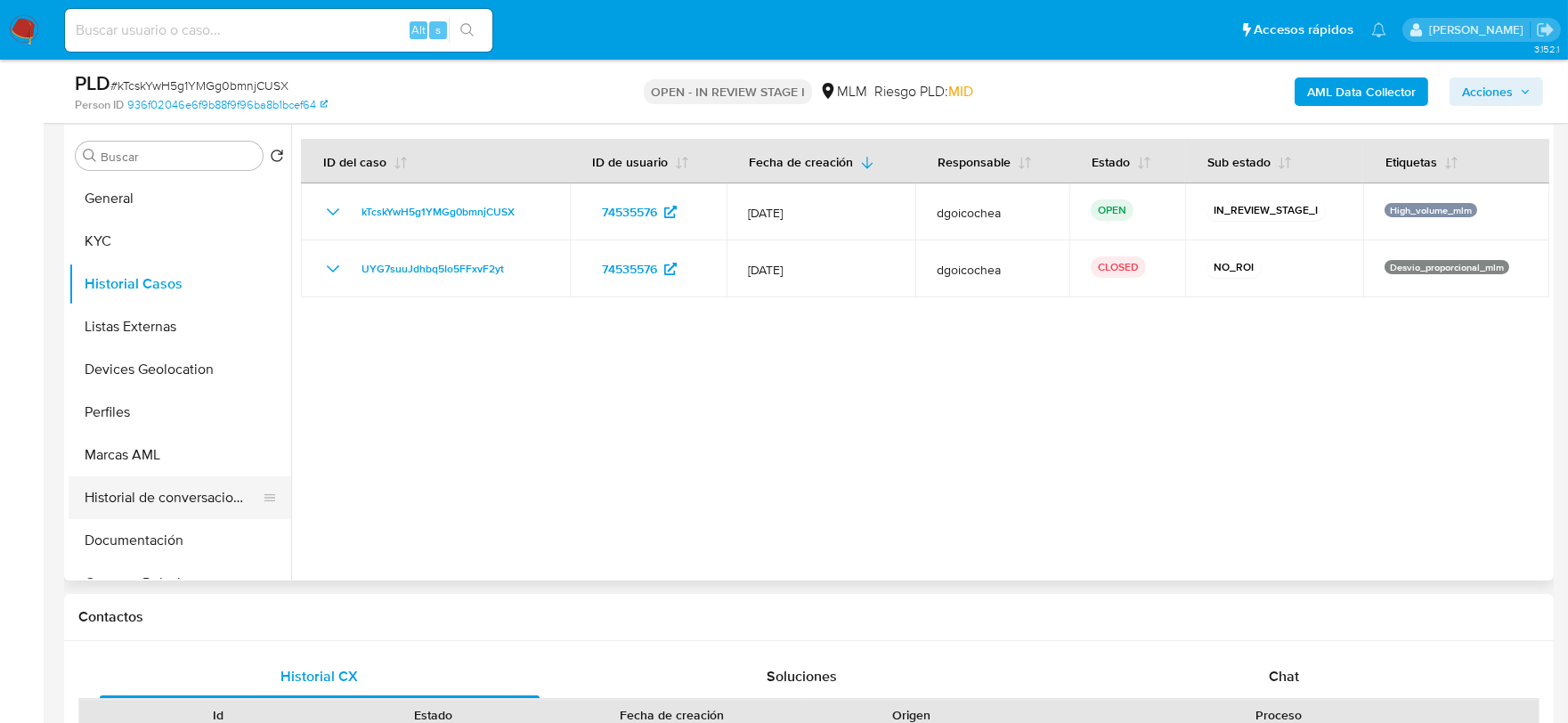
click at [170, 481] on button "Historial de conversaciones" at bounding box center [172, 498] width 208 height 43
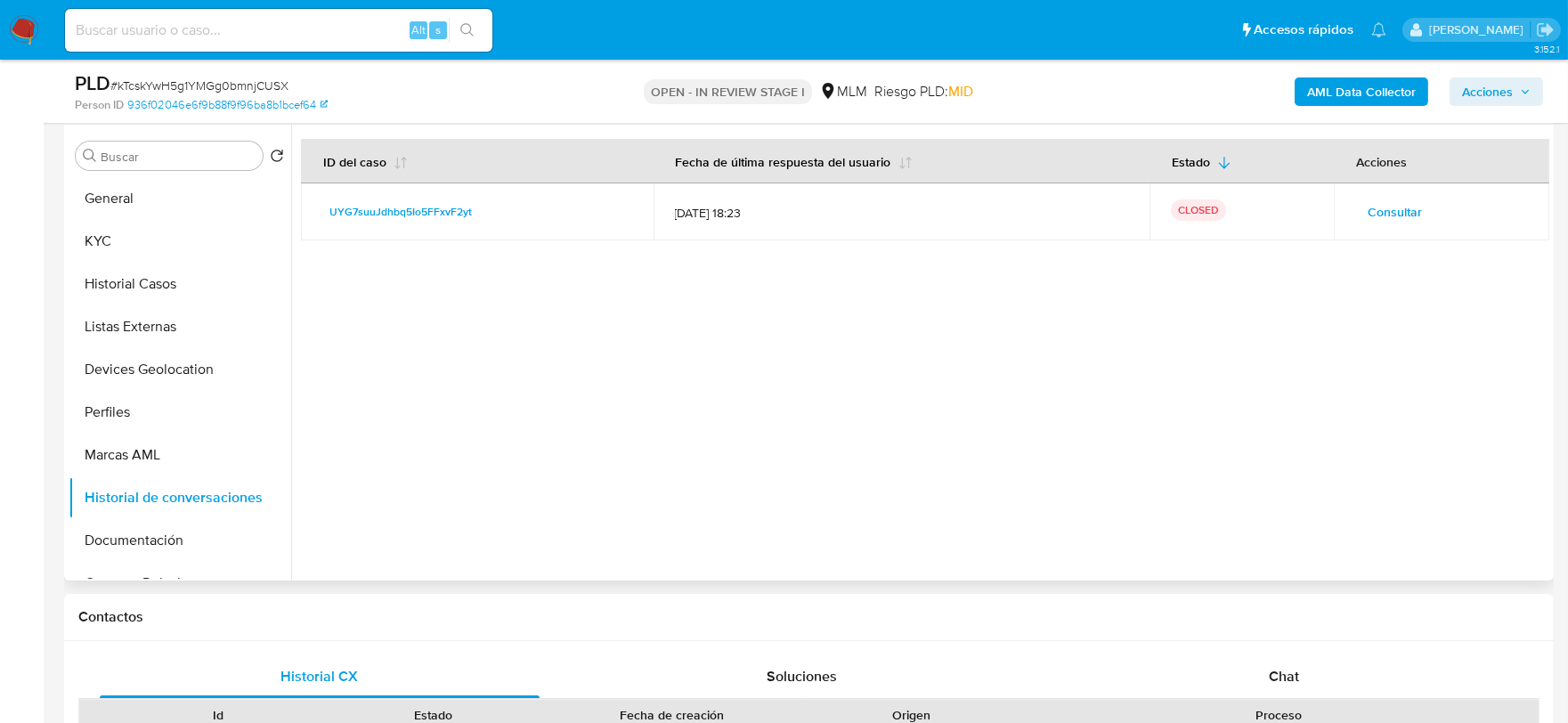
click at [1416, 211] on button "Consultar" at bounding box center [1394, 211] width 79 height 28
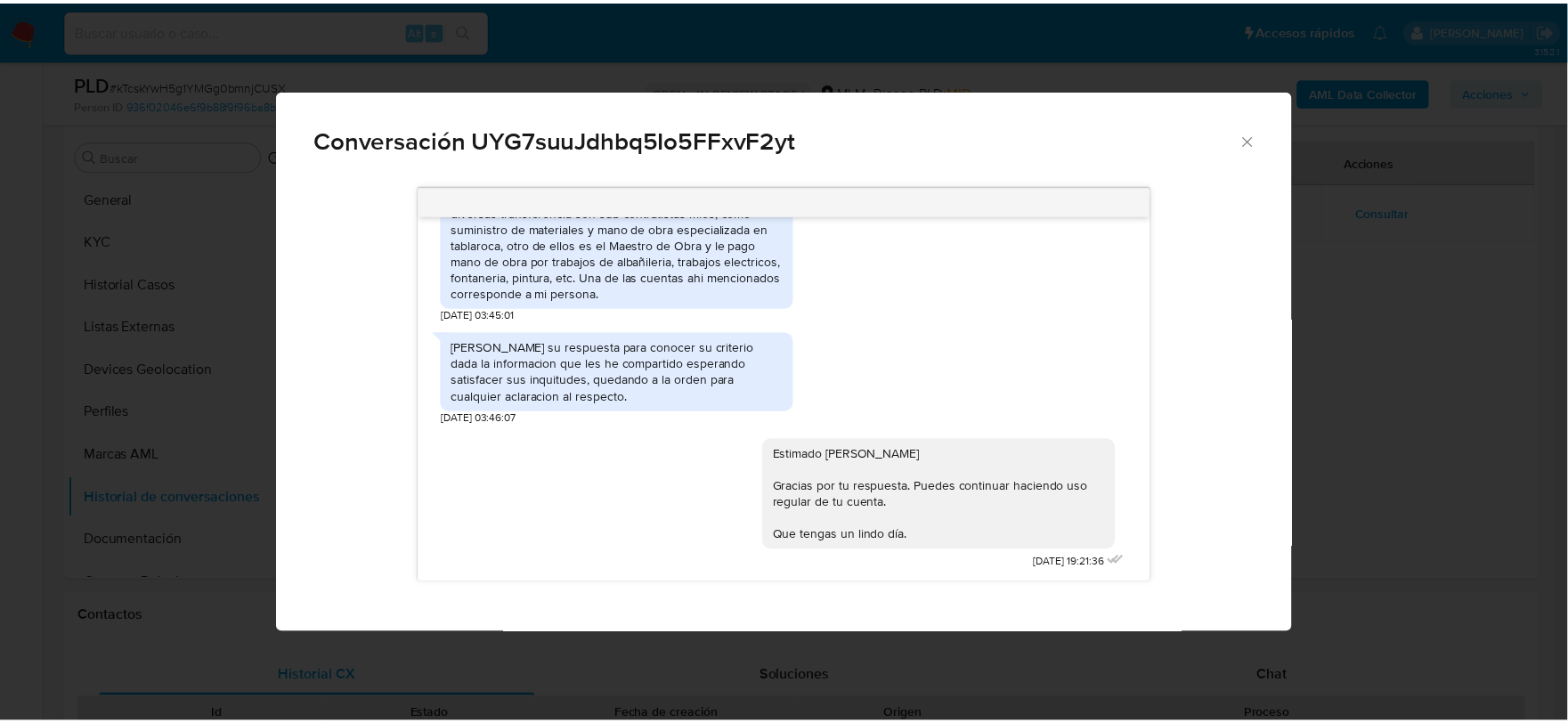
scroll to position [714, 0]
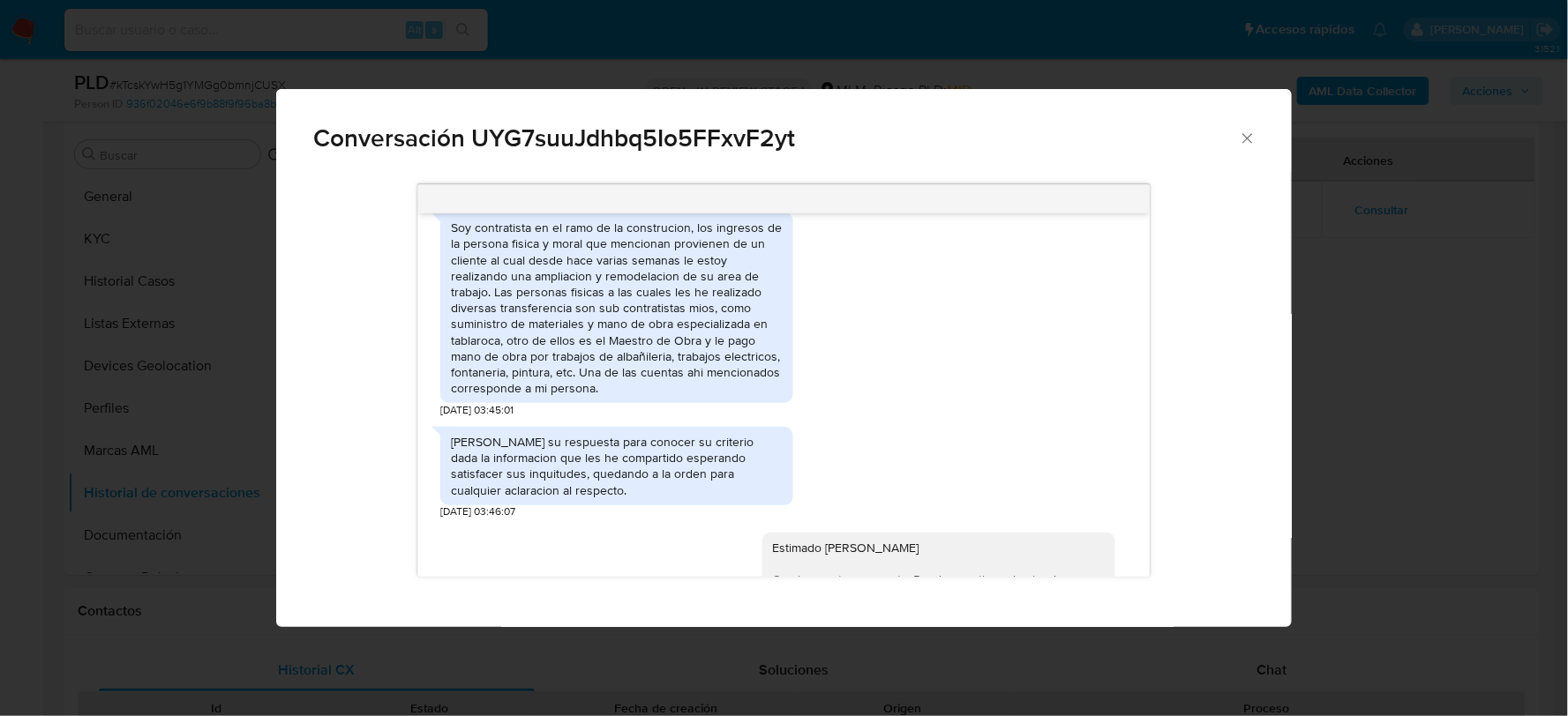
click at [1259, 130] on div "Conversación UYG7suuJdhbq5Io5FFxvF2yt" at bounding box center [783, 130] width 1015 height 84
click at [1243, 144] on icon "Cerrar" at bounding box center [1247, 138] width 17 height 17
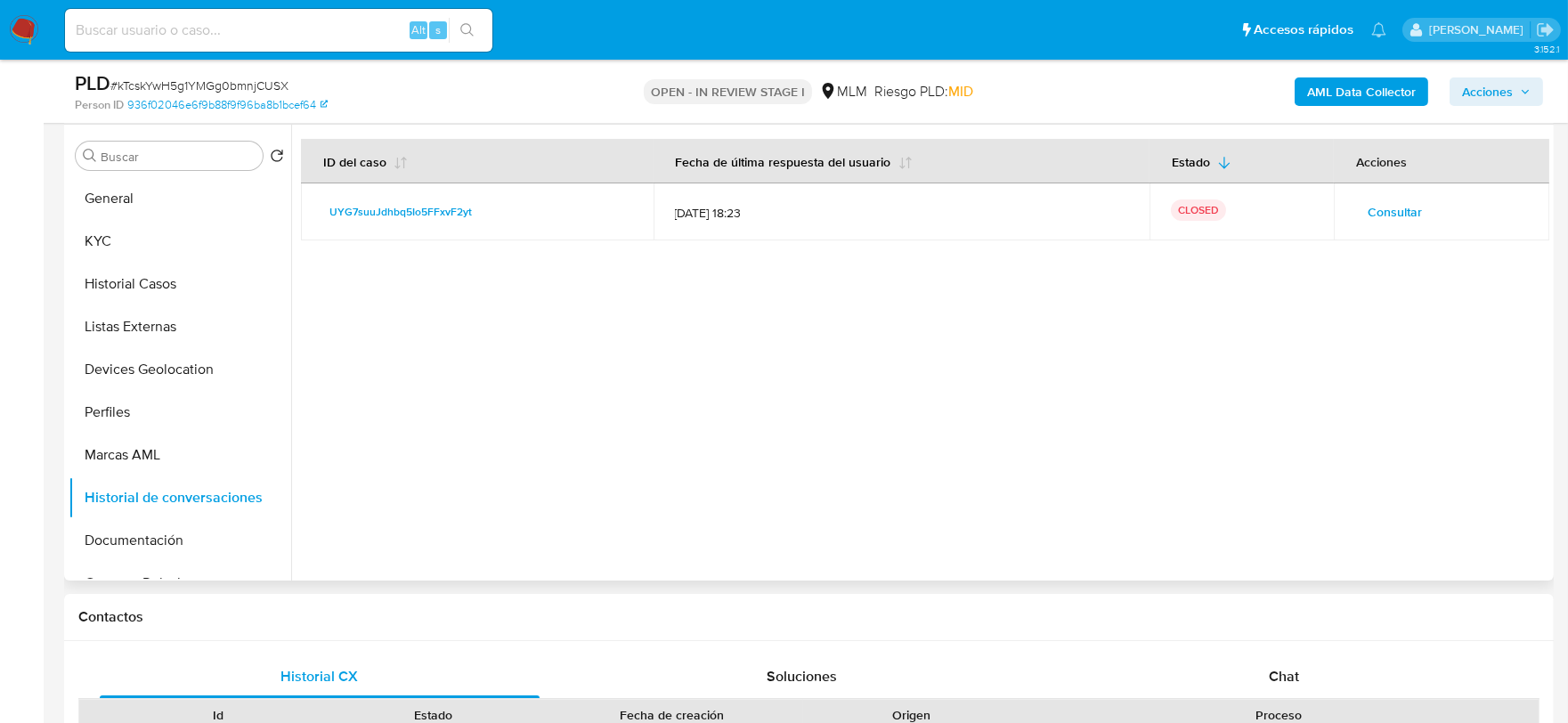
click at [1073, 437] on div at bounding box center [920, 353] width 1258 height 456
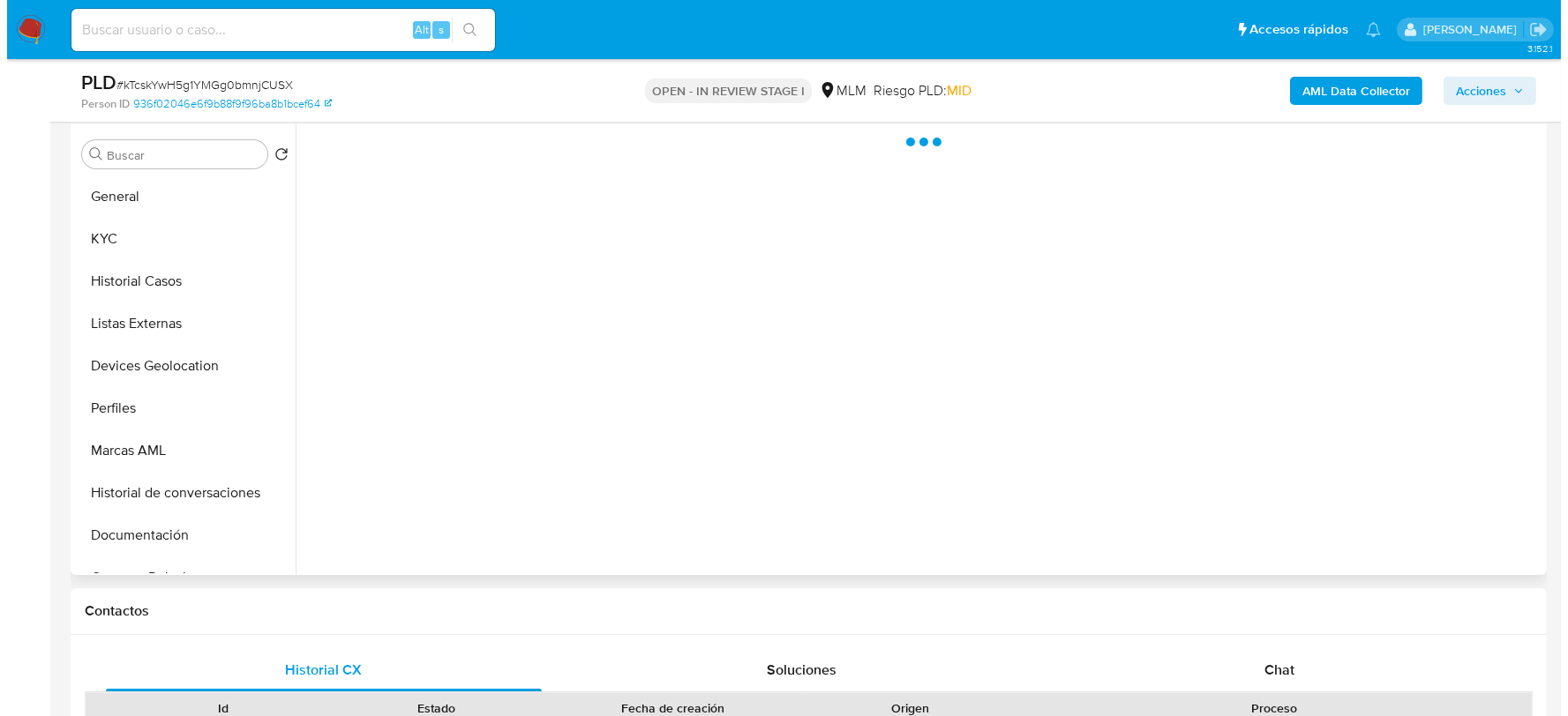
scroll to position [542, 0]
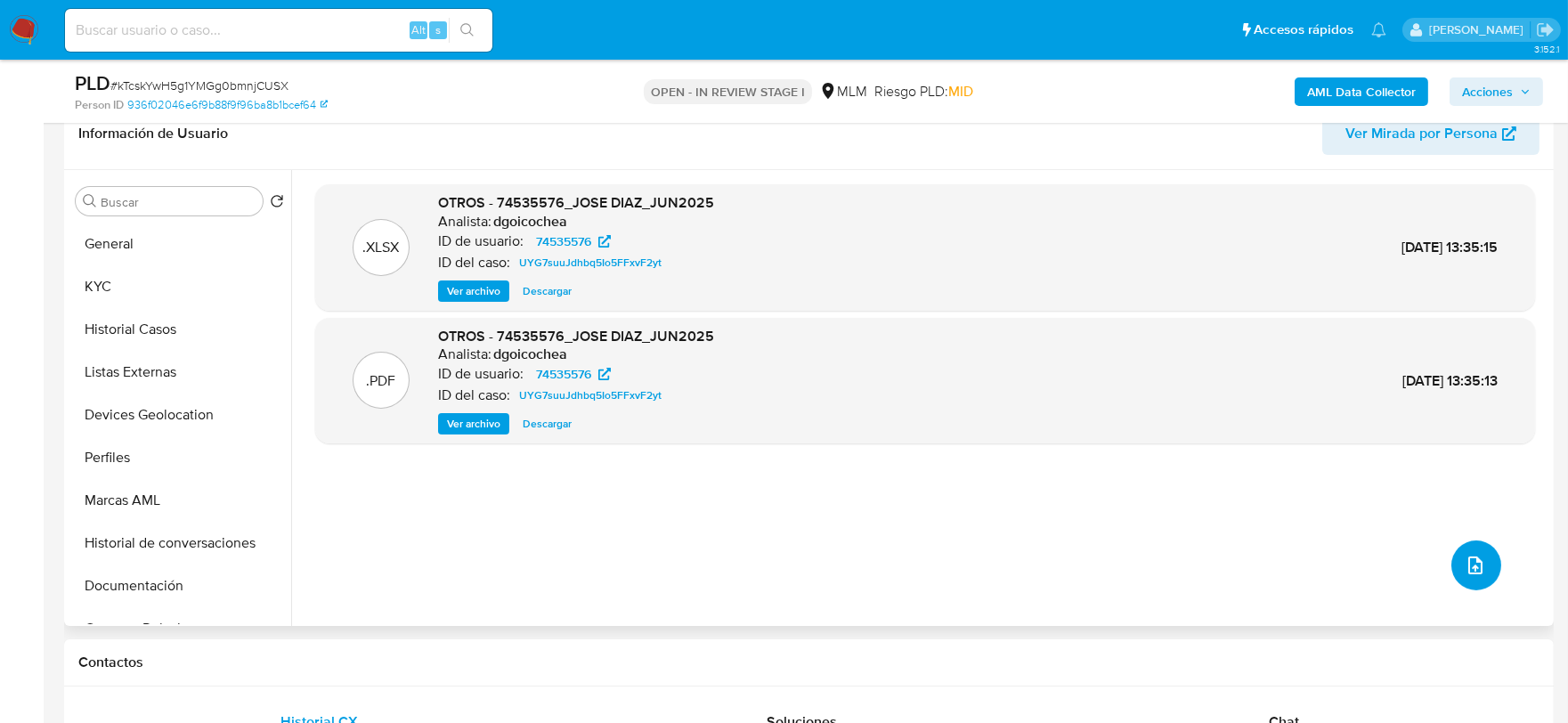
click at [1480, 556] on button "upload-file" at bounding box center [1475, 565] width 50 height 50
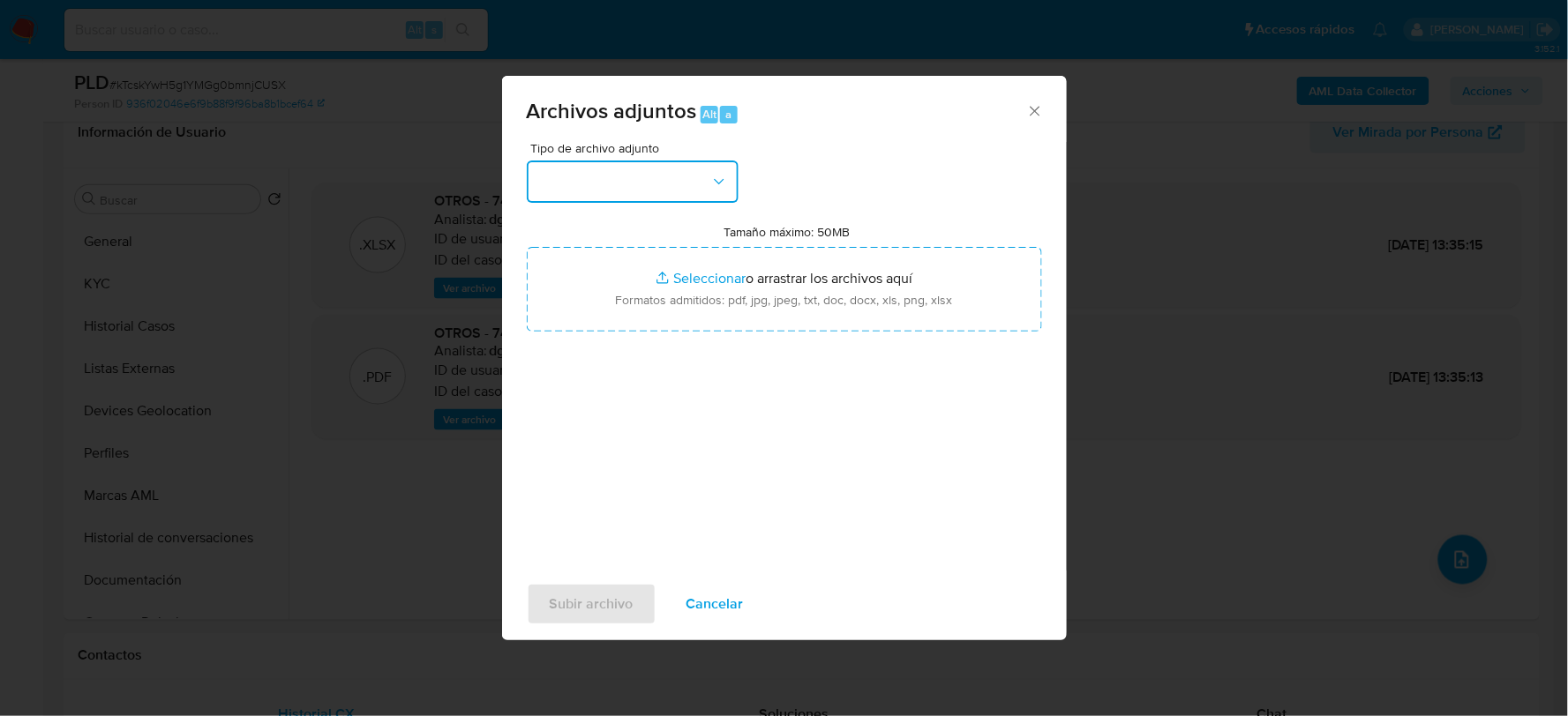
click at [659, 175] on button "button" at bounding box center [632, 181] width 211 height 42
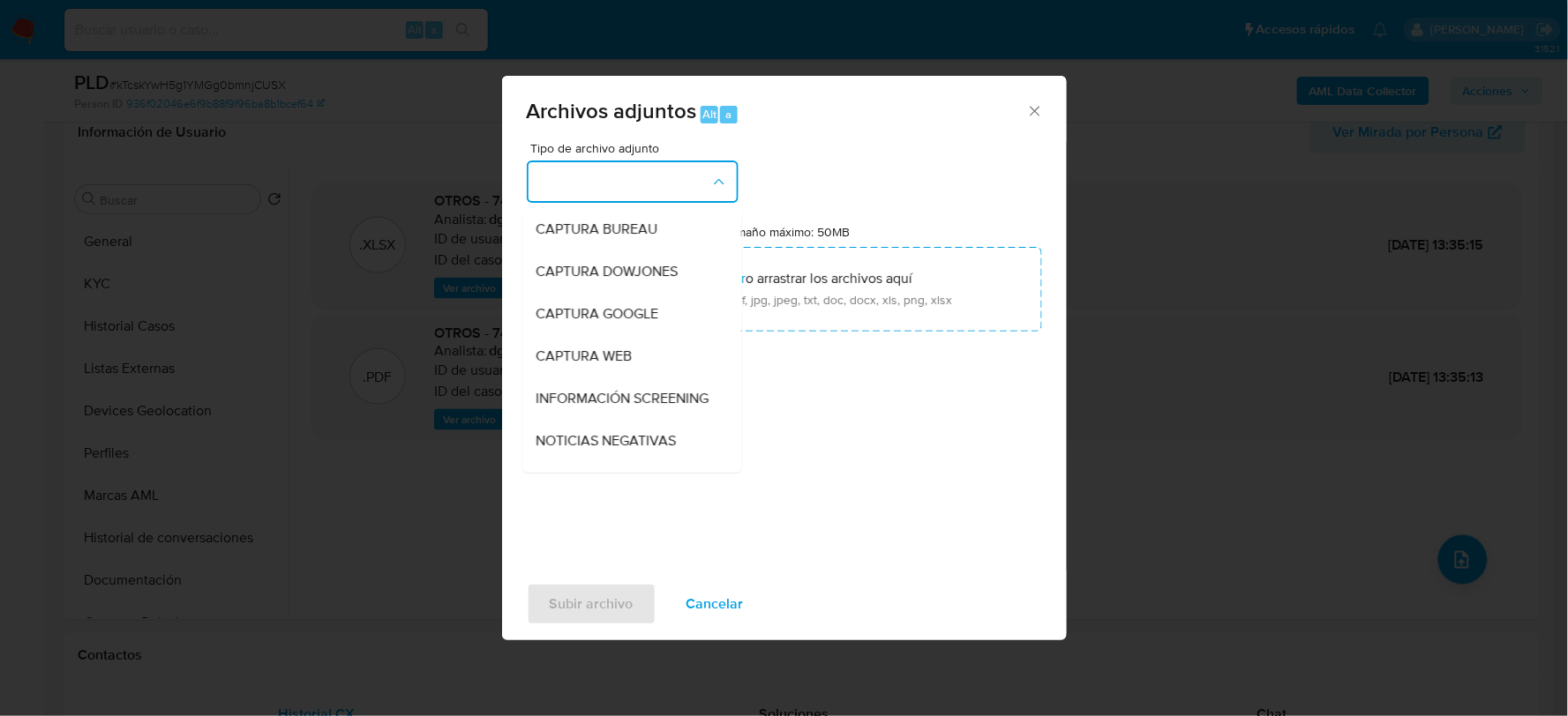
click at [631, 182] on button "button" at bounding box center [632, 181] width 211 height 42
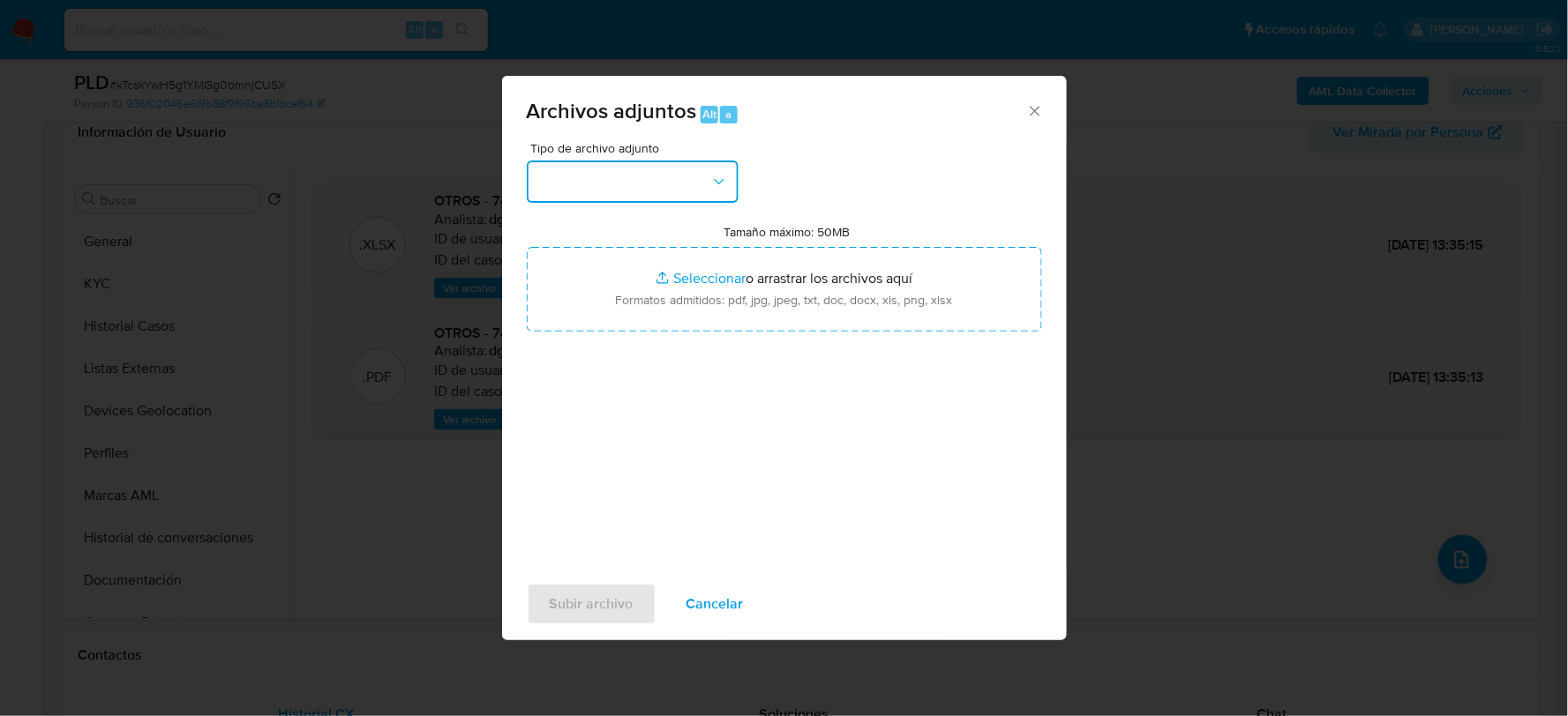
click at [638, 182] on button "button" at bounding box center [632, 181] width 211 height 42
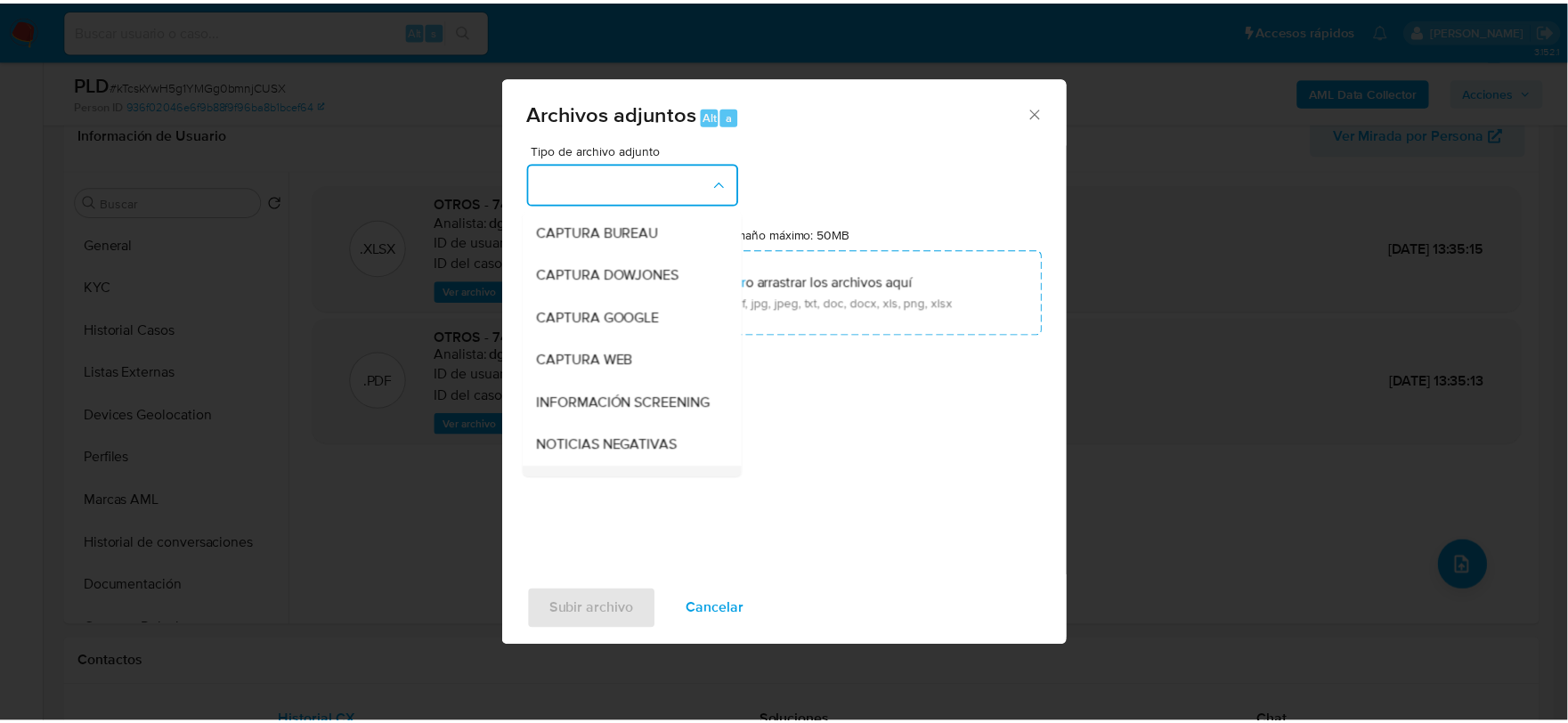
scroll to position [135, 0]
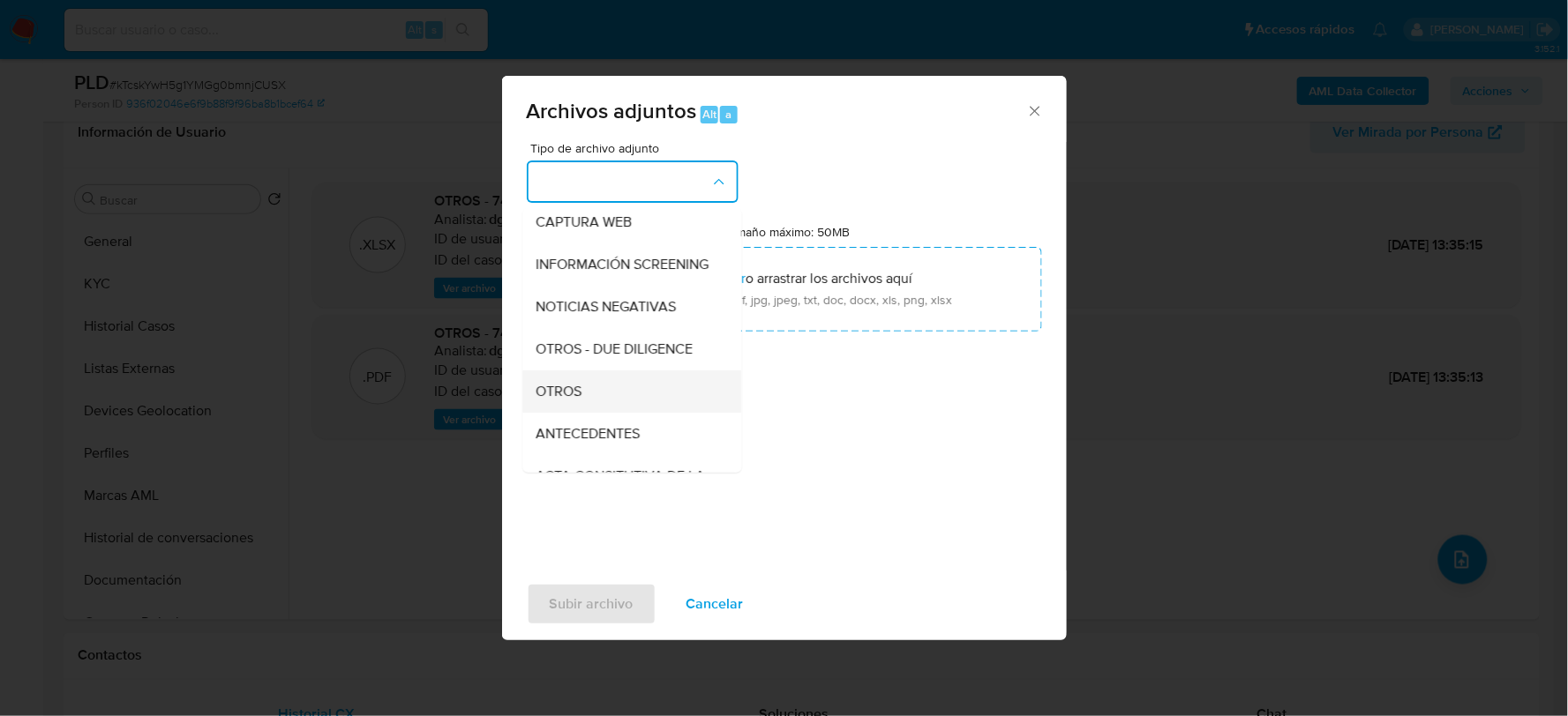
click at [552, 399] on span "OTROS" at bounding box center [560, 391] width 46 height 17
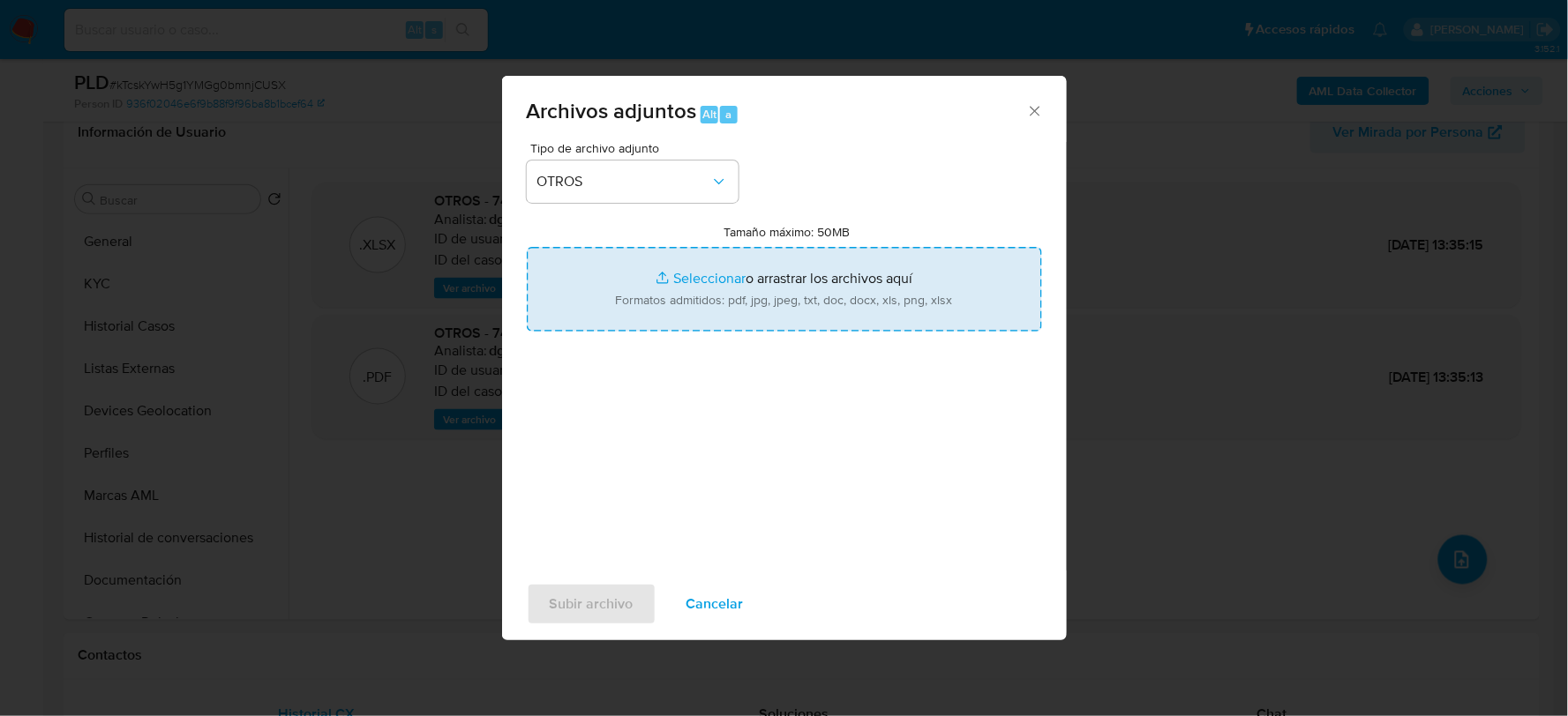
type input "C:\fakepath\74535576_JOSE DIAZ_JUL2025.pdf"
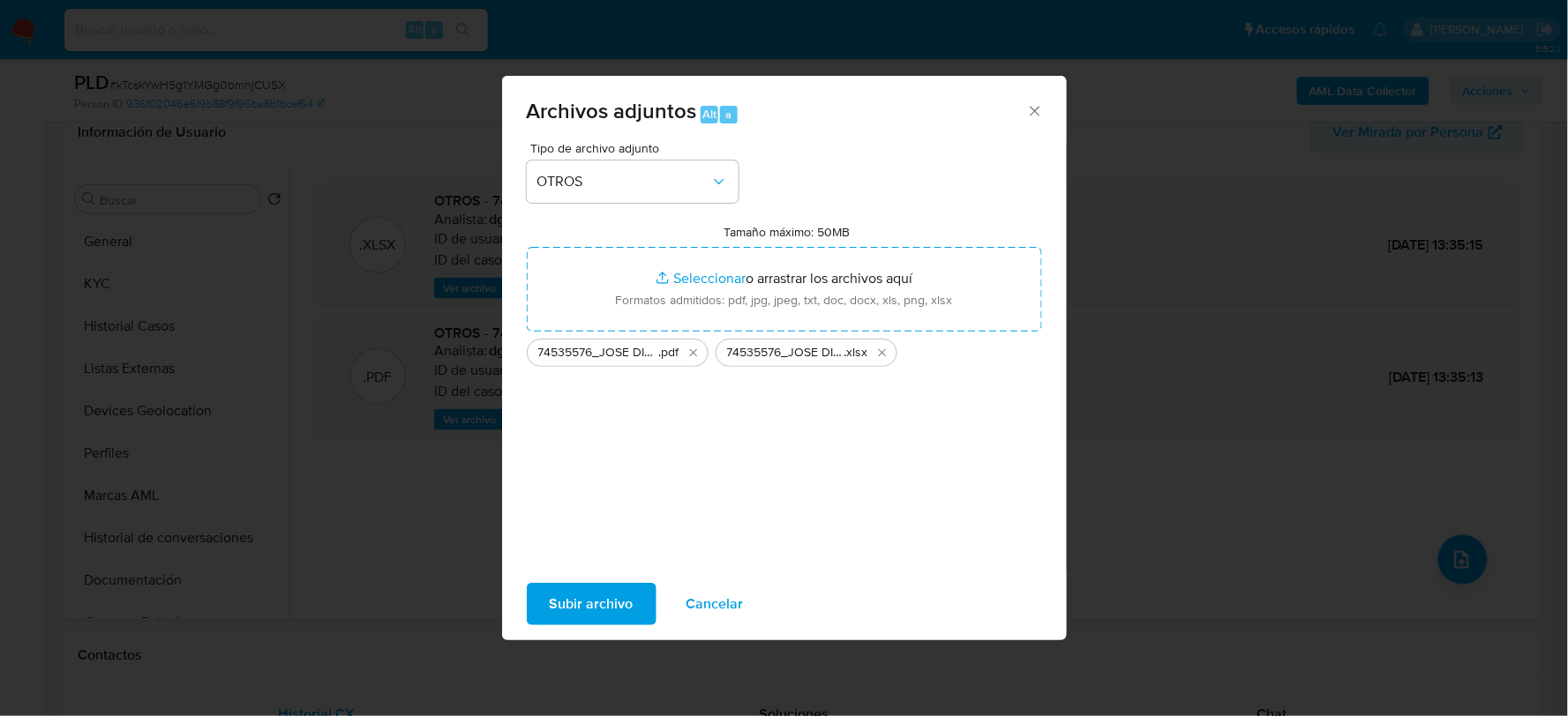
click at [606, 607] on span "Subir archivo" at bounding box center [591, 604] width 84 height 39
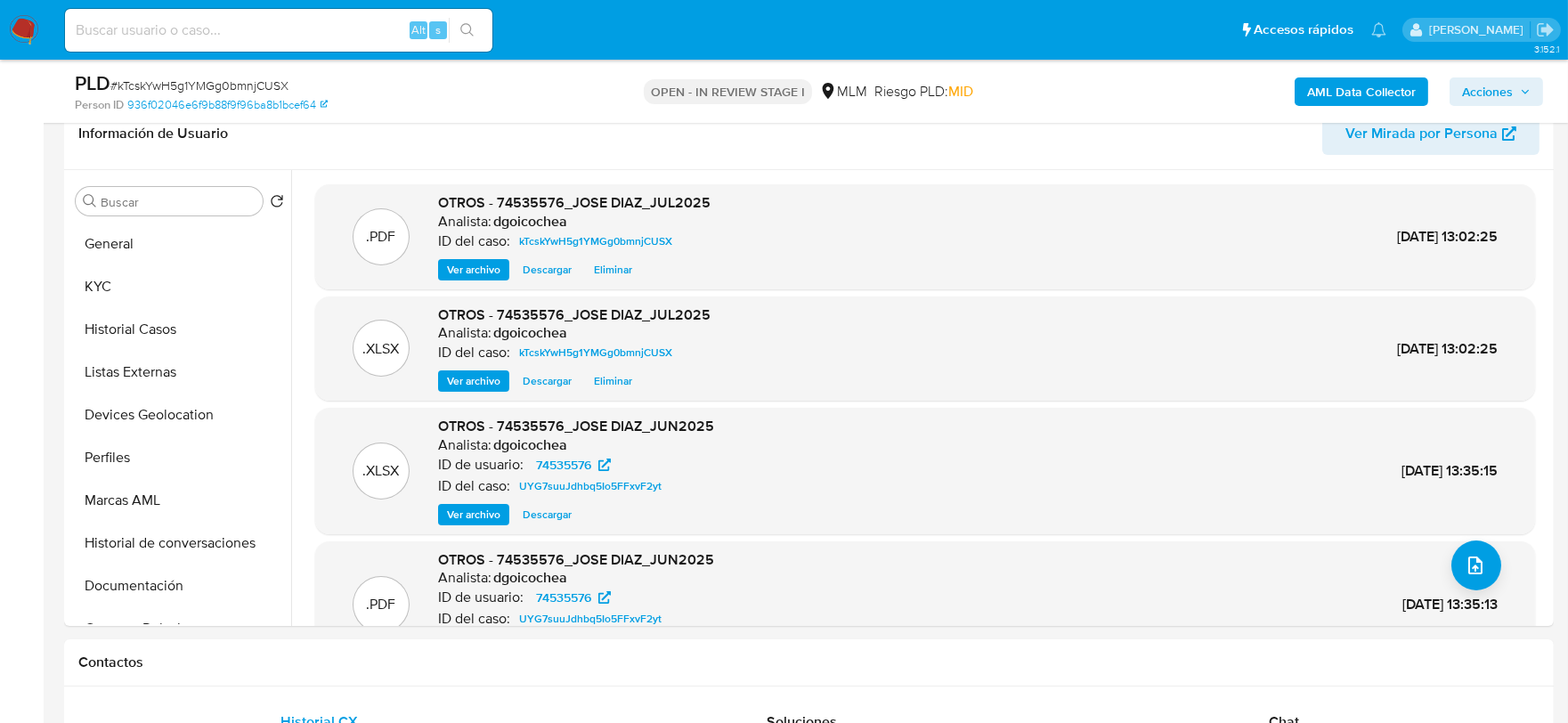
click at [1484, 84] on span "Acciones" at bounding box center [1487, 92] width 51 height 28
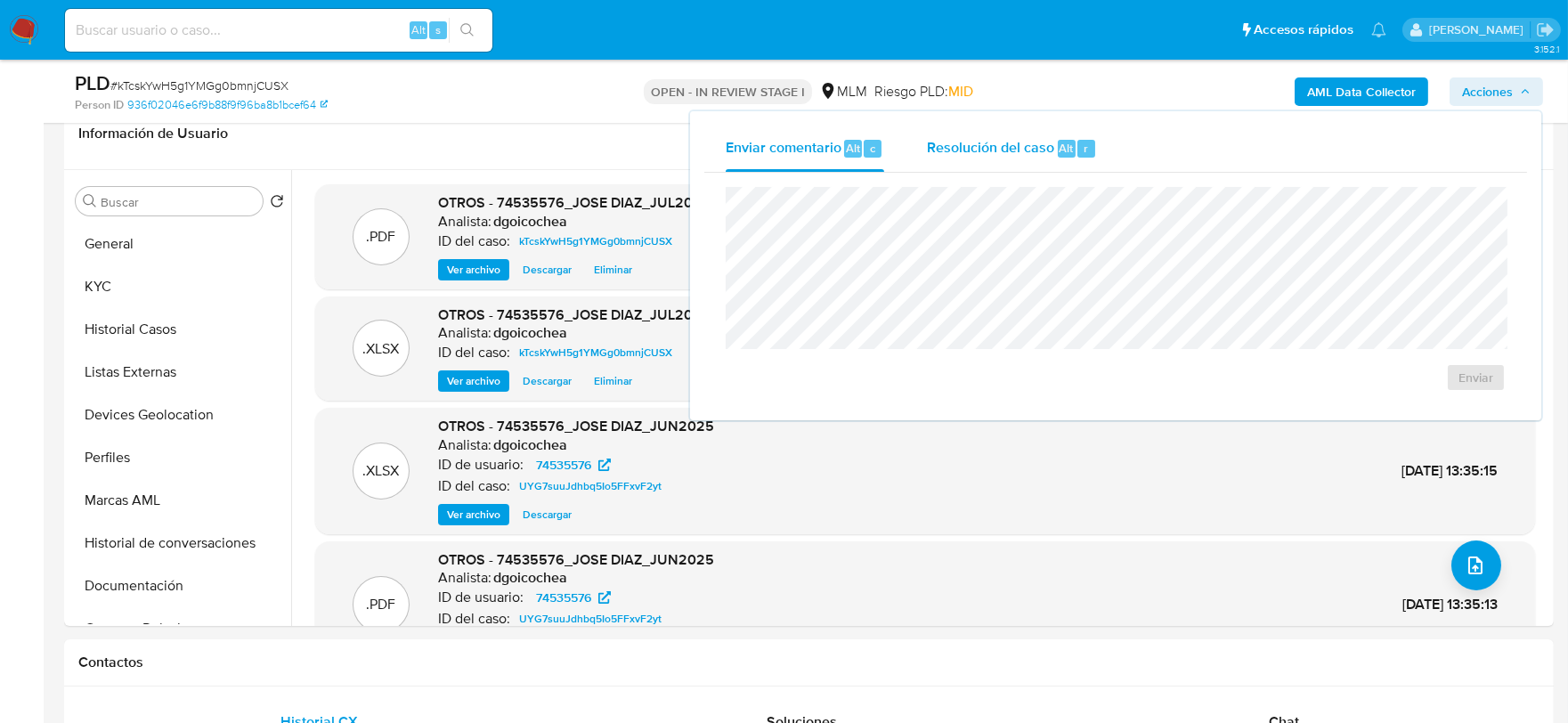
click at [974, 157] on div "Resolución del caso Alt r" at bounding box center [1012, 149] width 170 height 47
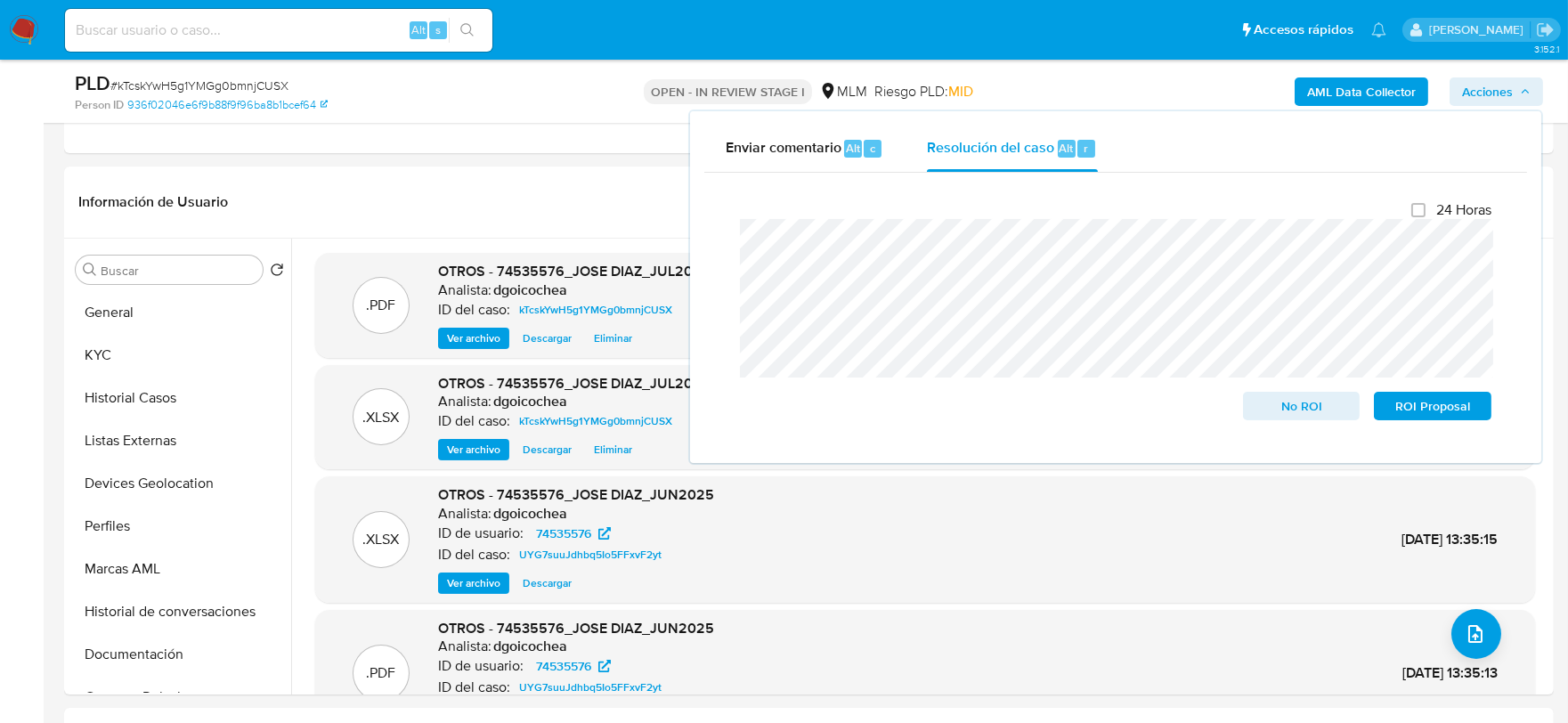
scroll to position [350, 0]
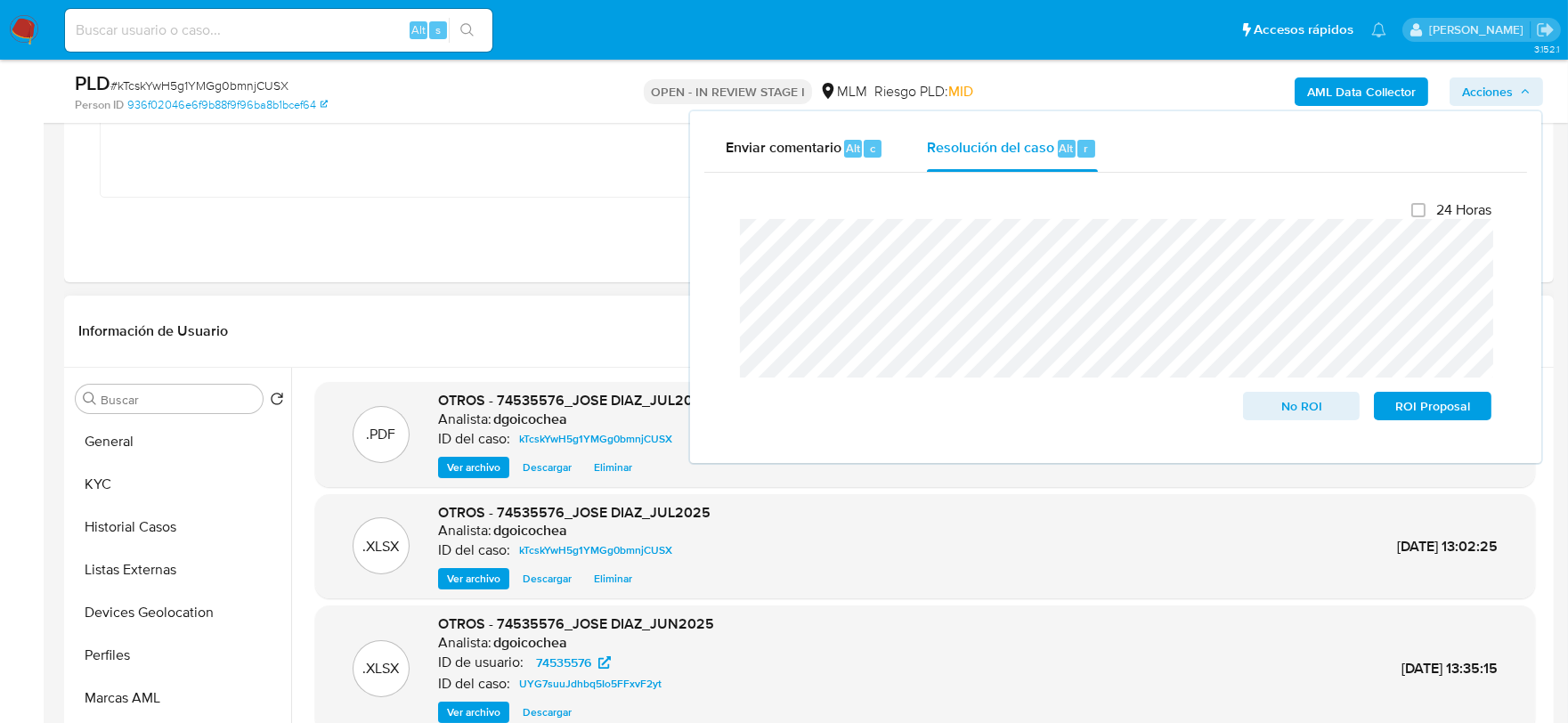
click at [485, 317] on header "Información de Usuario Ver Mirada por Persona" at bounding box center [808, 331] width 1461 height 43
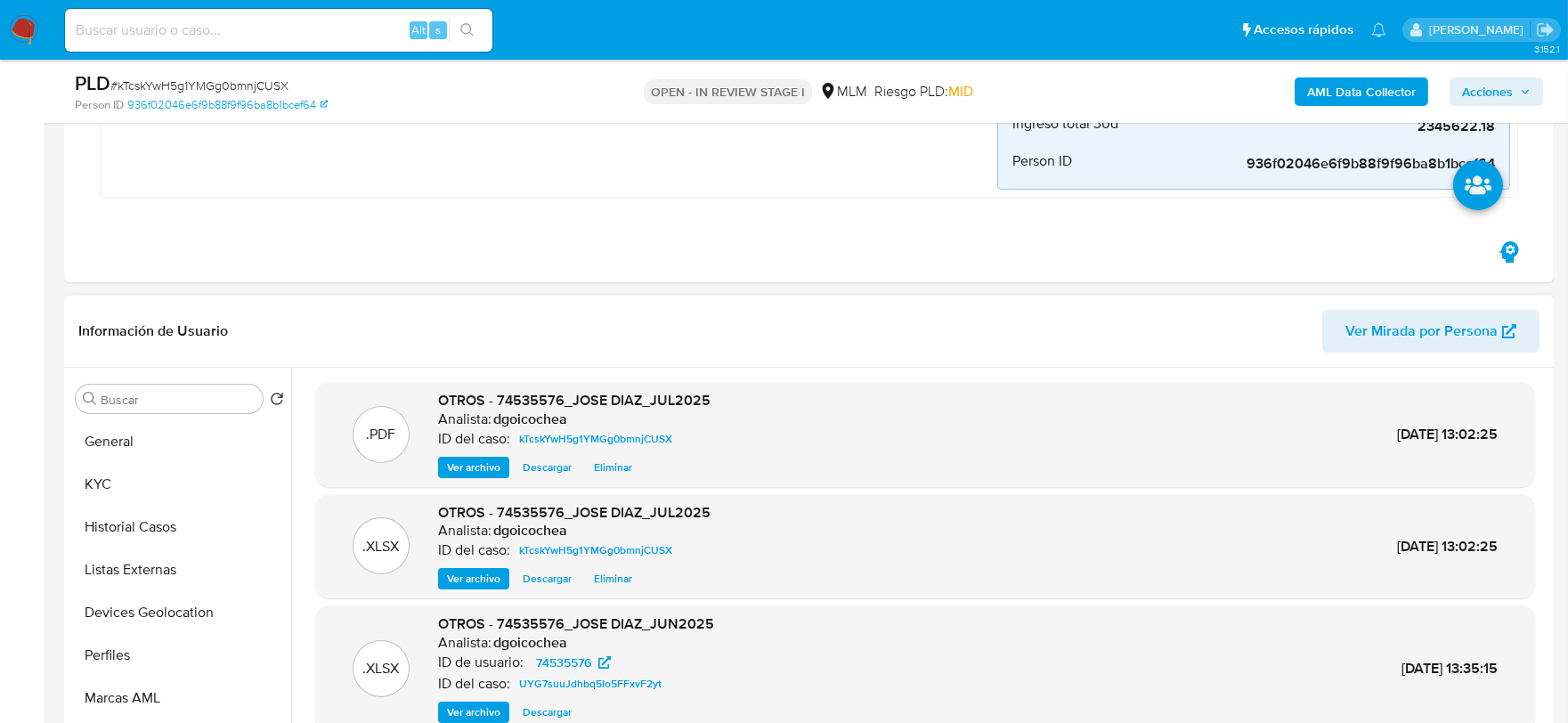
click at [615, 466] on span "Eliminar" at bounding box center [613, 468] width 38 height 18
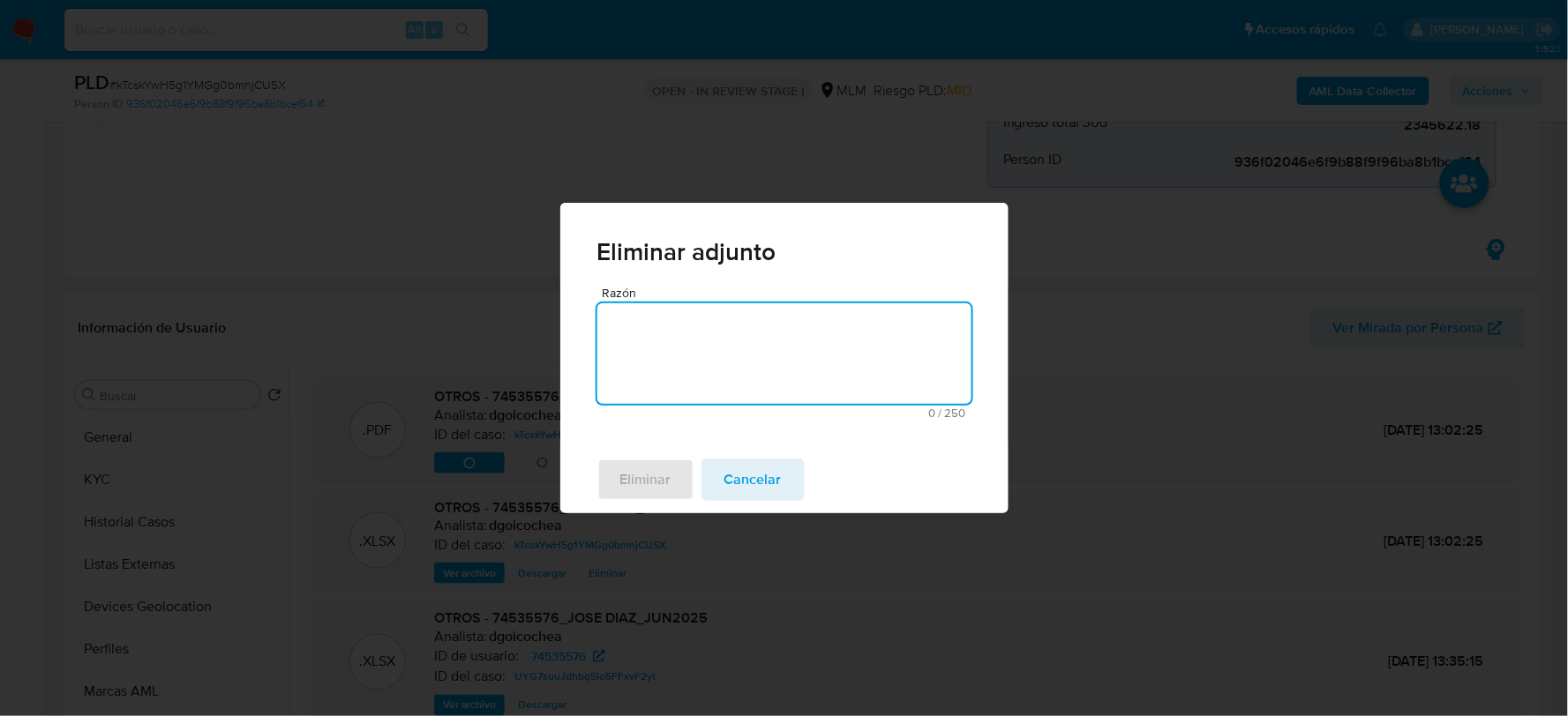
click at [753, 381] on textarea "Razón" at bounding box center [785, 353] width 375 height 100
type textarea "SE ADJUNTA DOCUMENTO CORRECTO"
click at [650, 472] on span "Eliminar" at bounding box center [646, 480] width 51 height 39
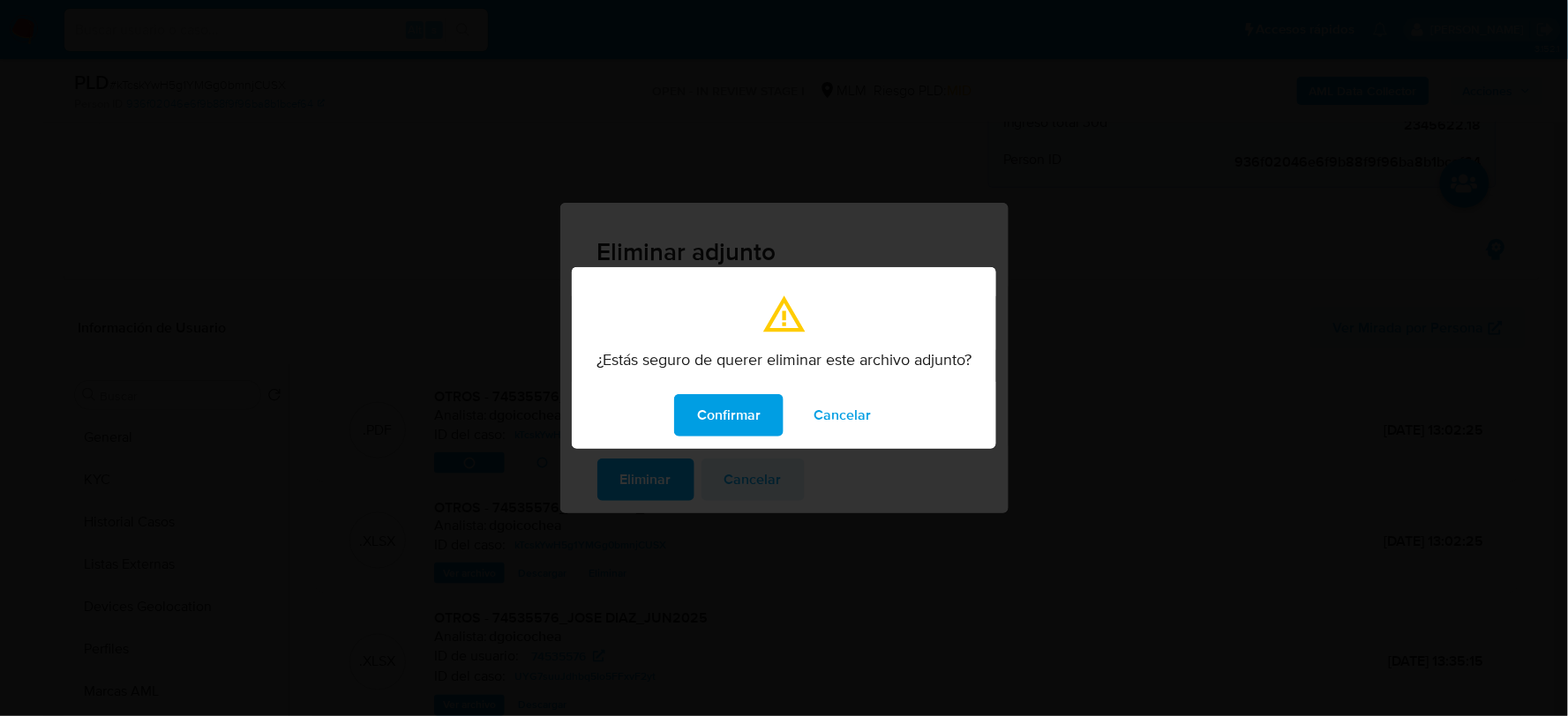
click at [717, 412] on span "Confirmar" at bounding box center [729, 415] width 64 height 39
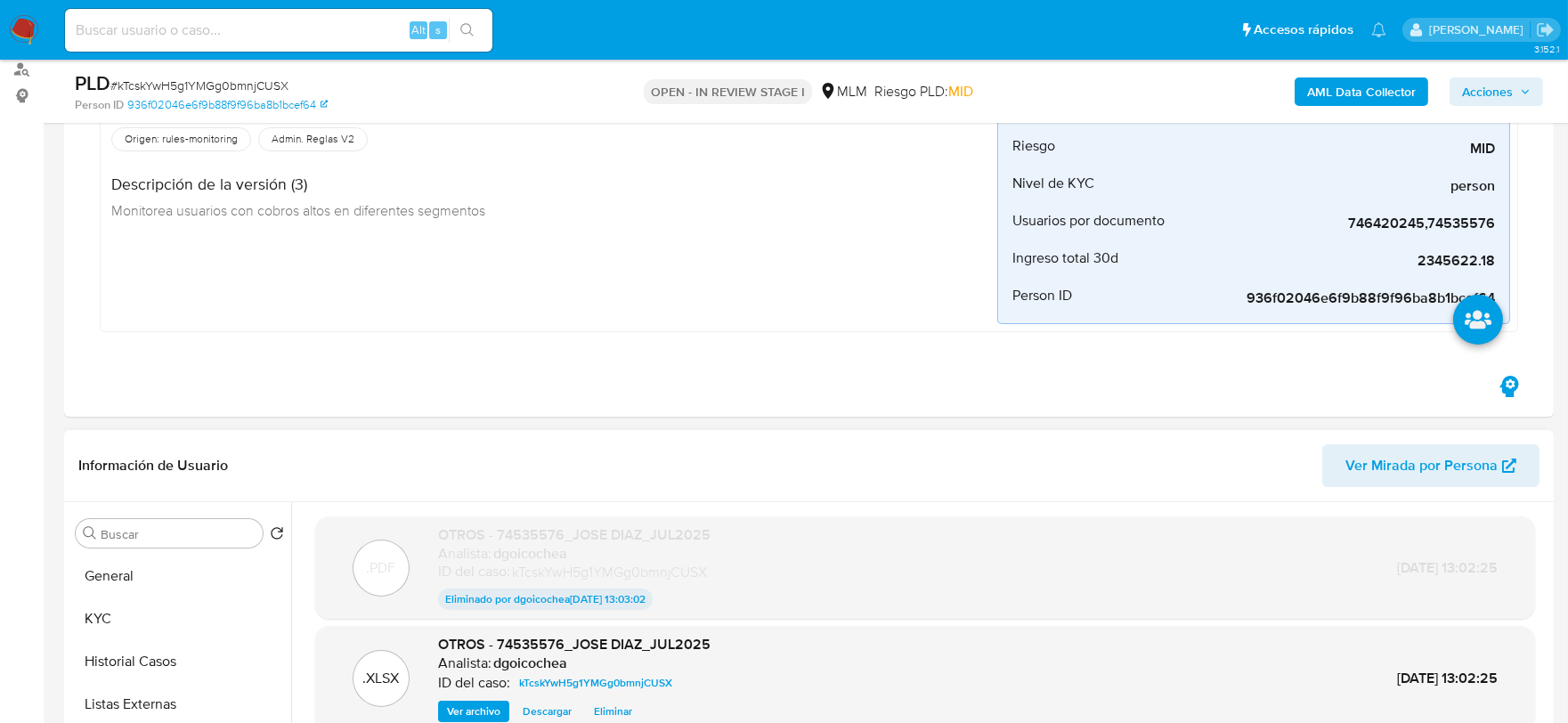
scroll to position [0, 0]
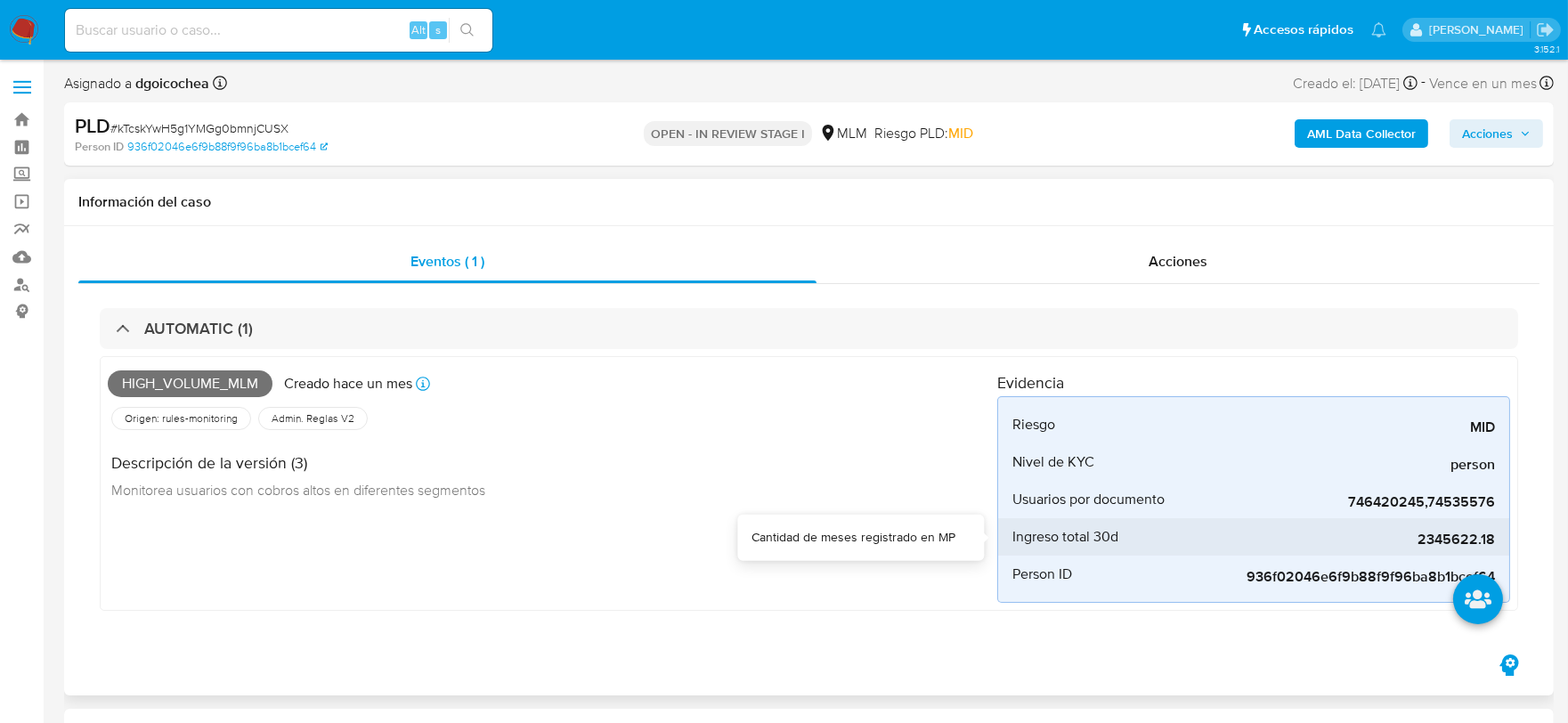
click at [1475, 541] on span "2345622.18" at bounding box center [1361, 540] width 267 height 18
copy span "2345622.18"
click at [754, 547] on div "High_volume_mlm Creado [DATE] Creado: [DATE] 03:10:33 Origen: rules-monitoring …" at bounding box center [552, 483] width 889 height 239
click at [916, 467] on div "Descripción de la versión (3) Monitorea usuarios con cobros altos en diferentes…" at bounding box center [552, 474] width 889 height 80
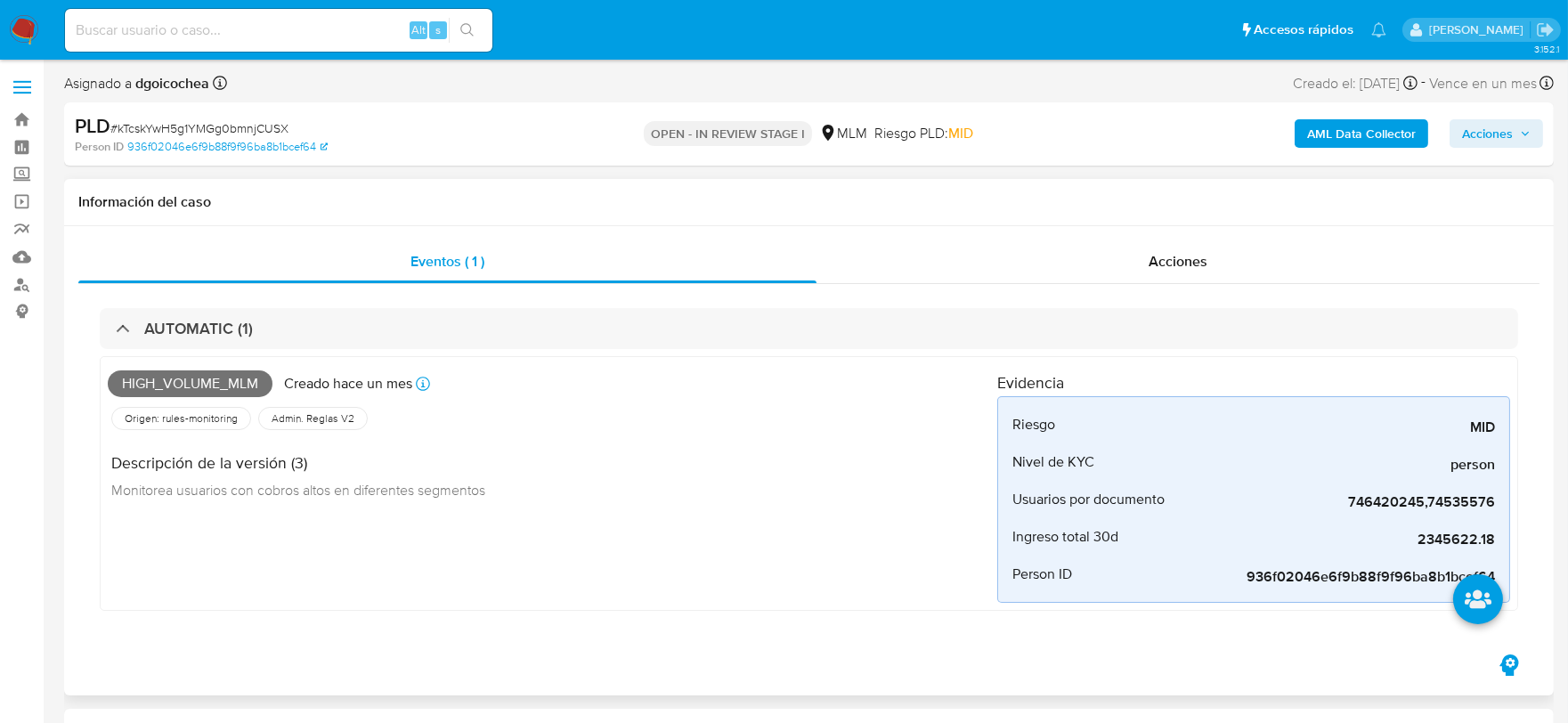
click at [937, 504] on div "Descripción de la versión (3) Monitorea usuarios con cobros altos en diferentes…" at bounding box center [552, 474] width 889 height 80
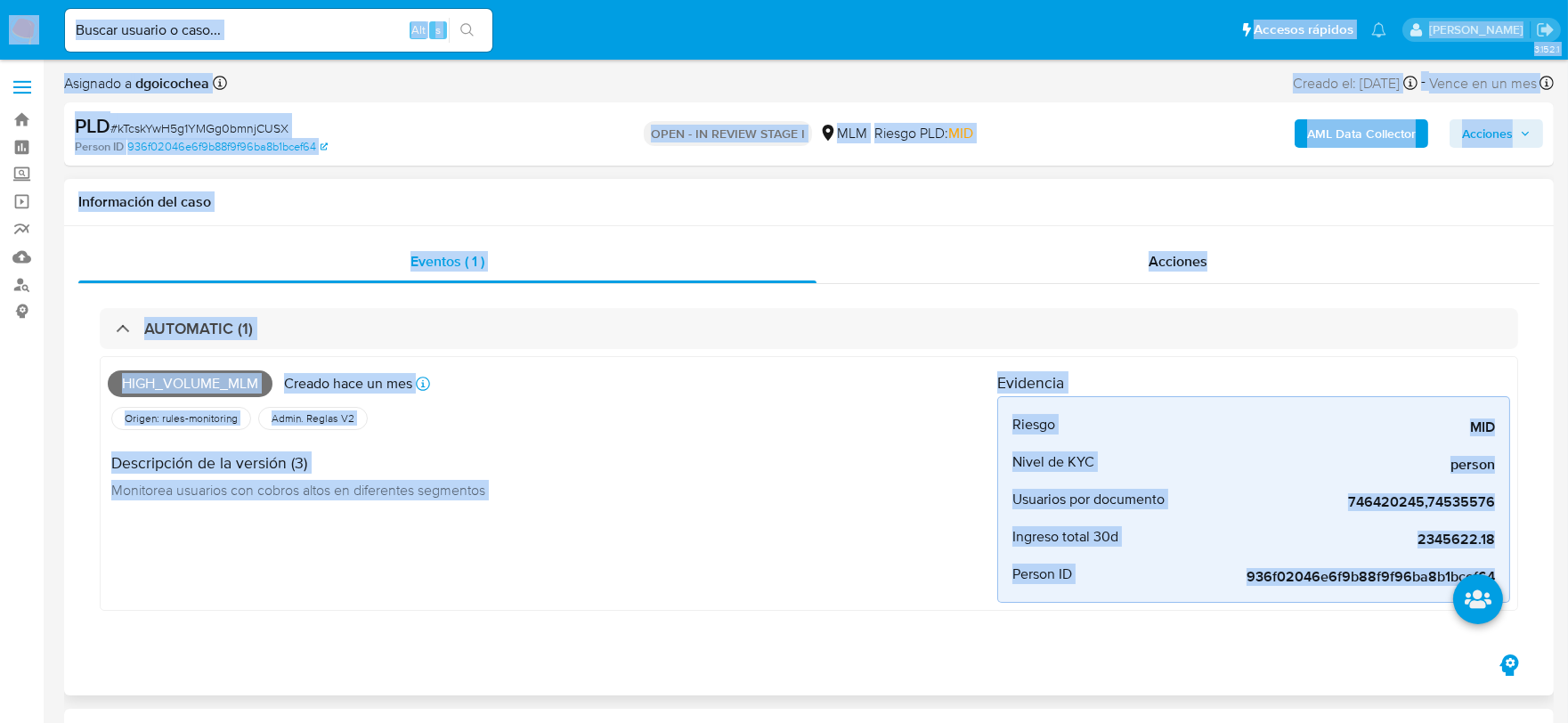
click at [723, 492] on div "Descripción de la versión (3) Monitorea usuarios con cobros altos en diferentes…" at bounding box center [552, 474] width 889 height 80
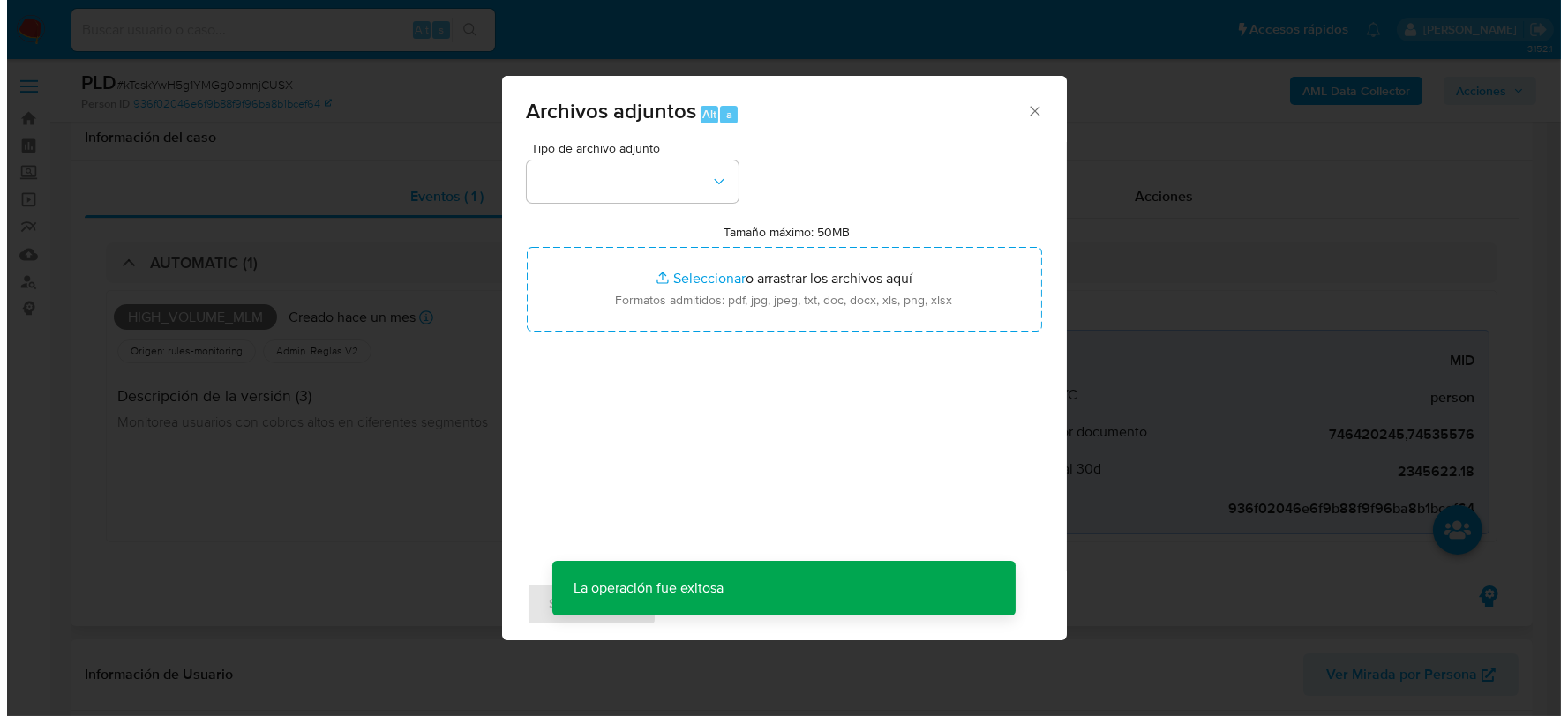
scroll to position [605, 0]
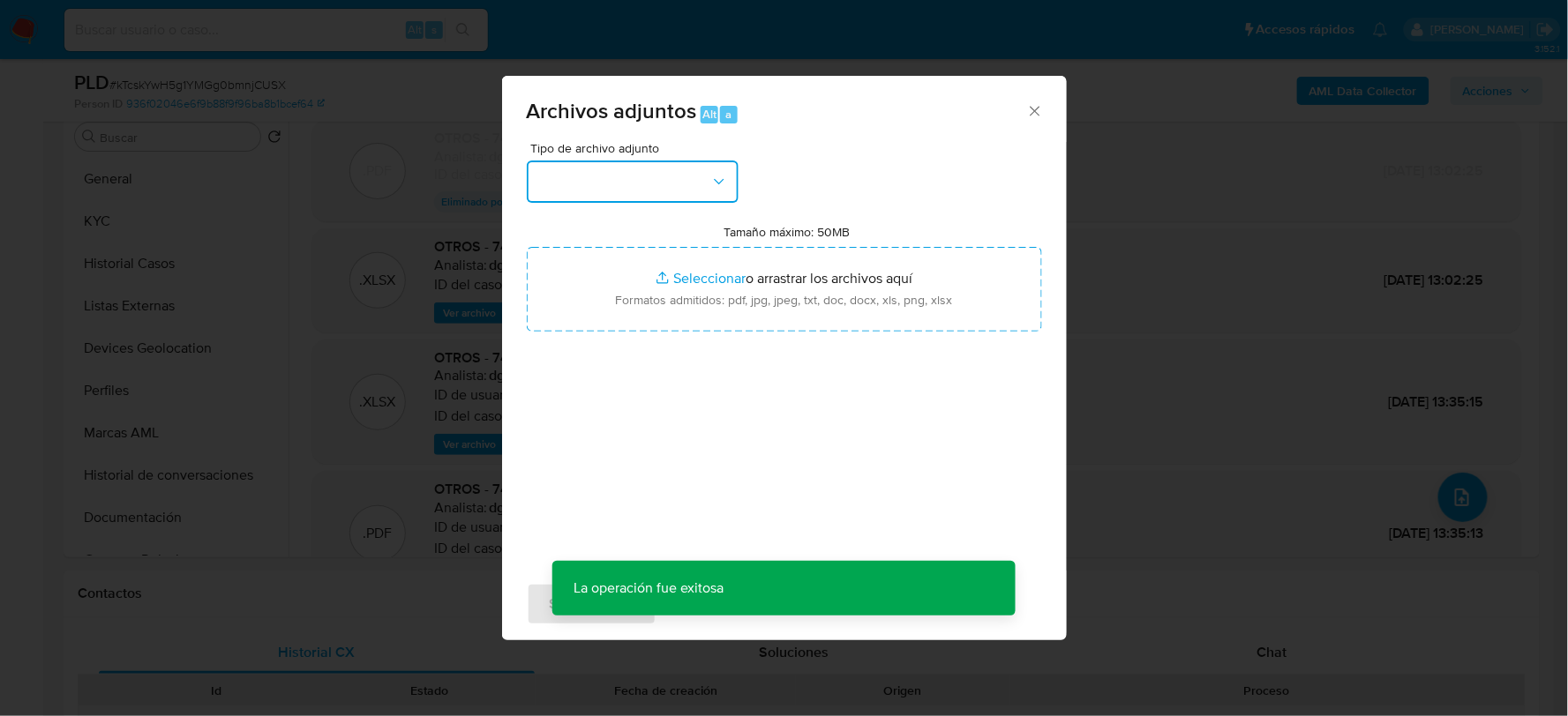
click at [571, 170] on button "button" at bounding box center [632, 181] width 211 height 42
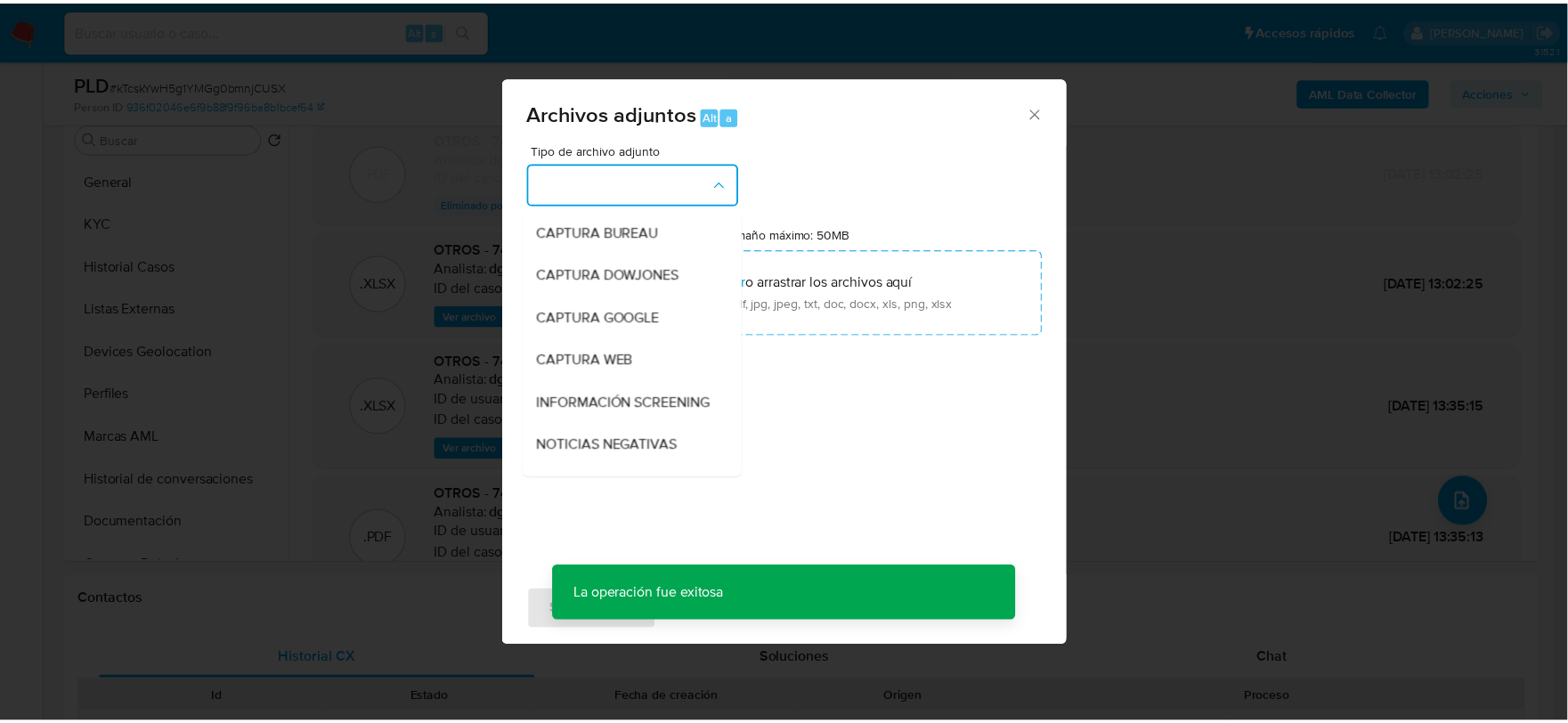
scroll to position [198, 0]
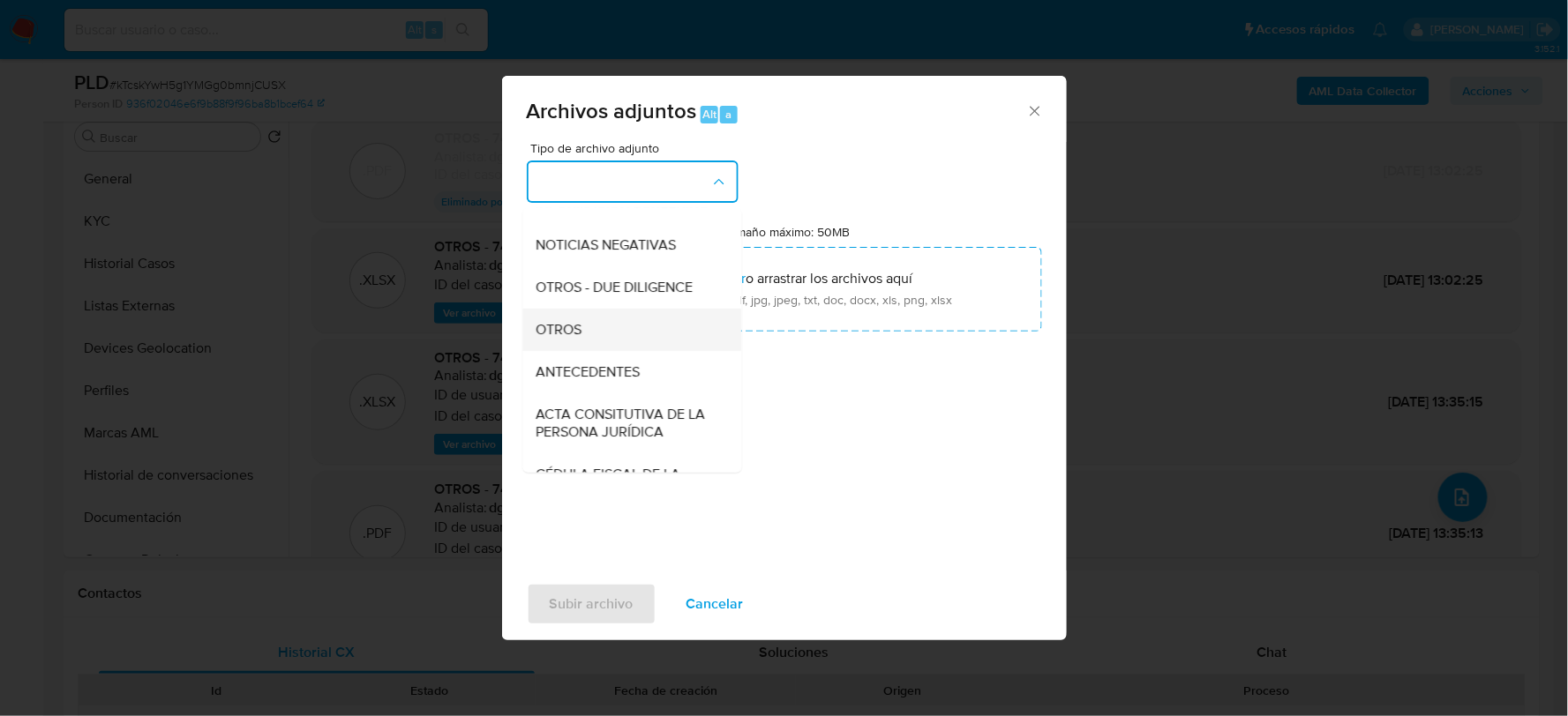
click at [569, 338] on span "OTROS" at bounding box center [560, 329] width 46 height 17
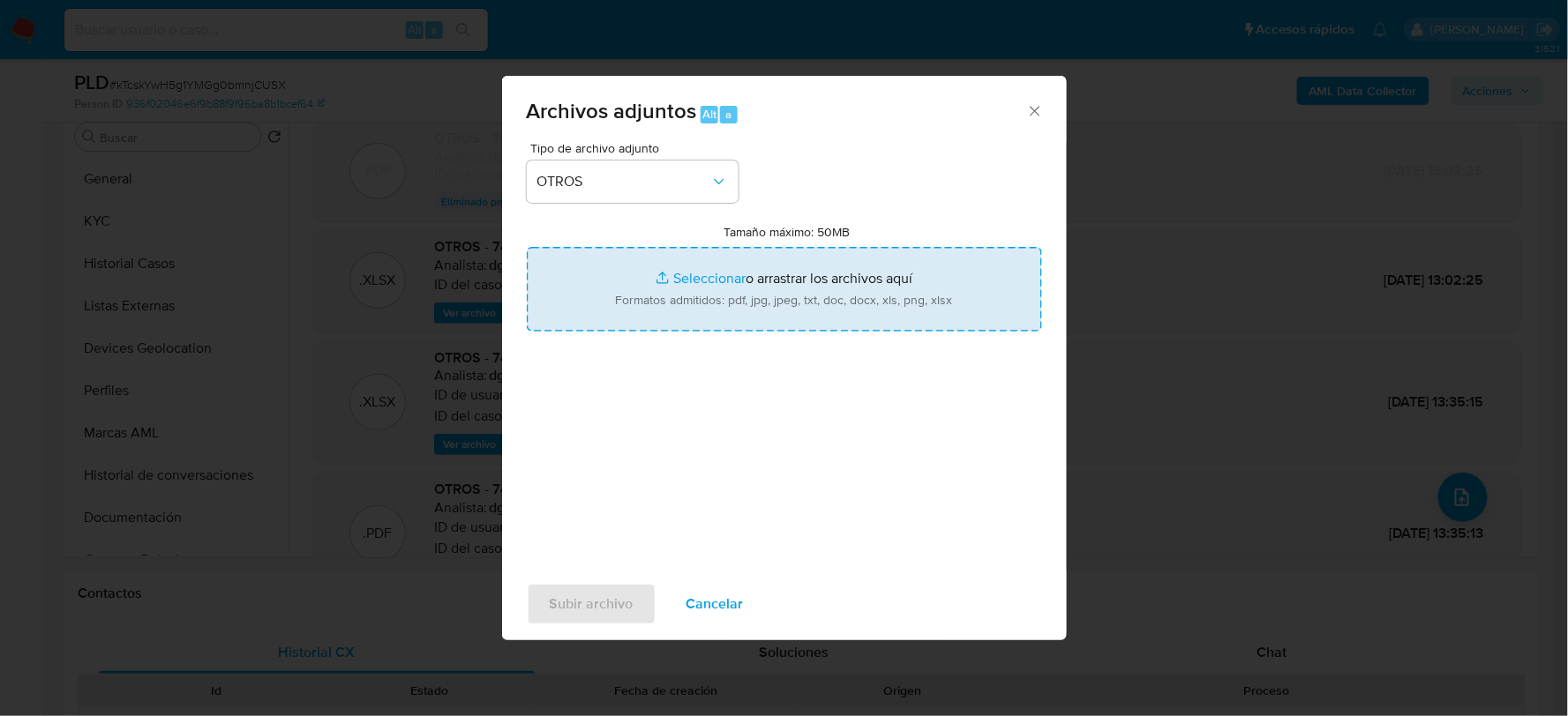
type input "C:\fakepath\74535576_JOSE DIAZ_JUL2025..pdf"
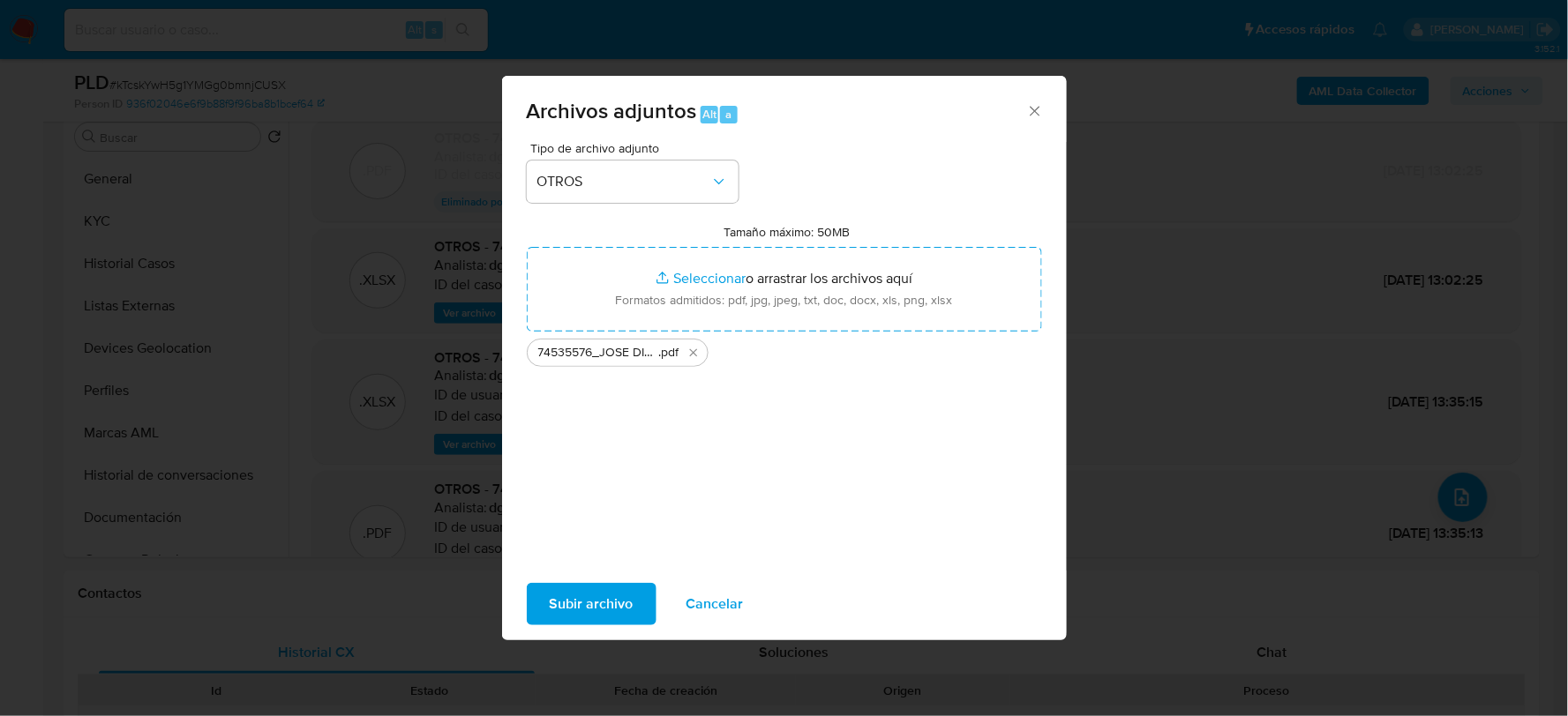
click at [587, 593] on span "Subir archivo" at bounding box center [591, 604] width 84 height 39
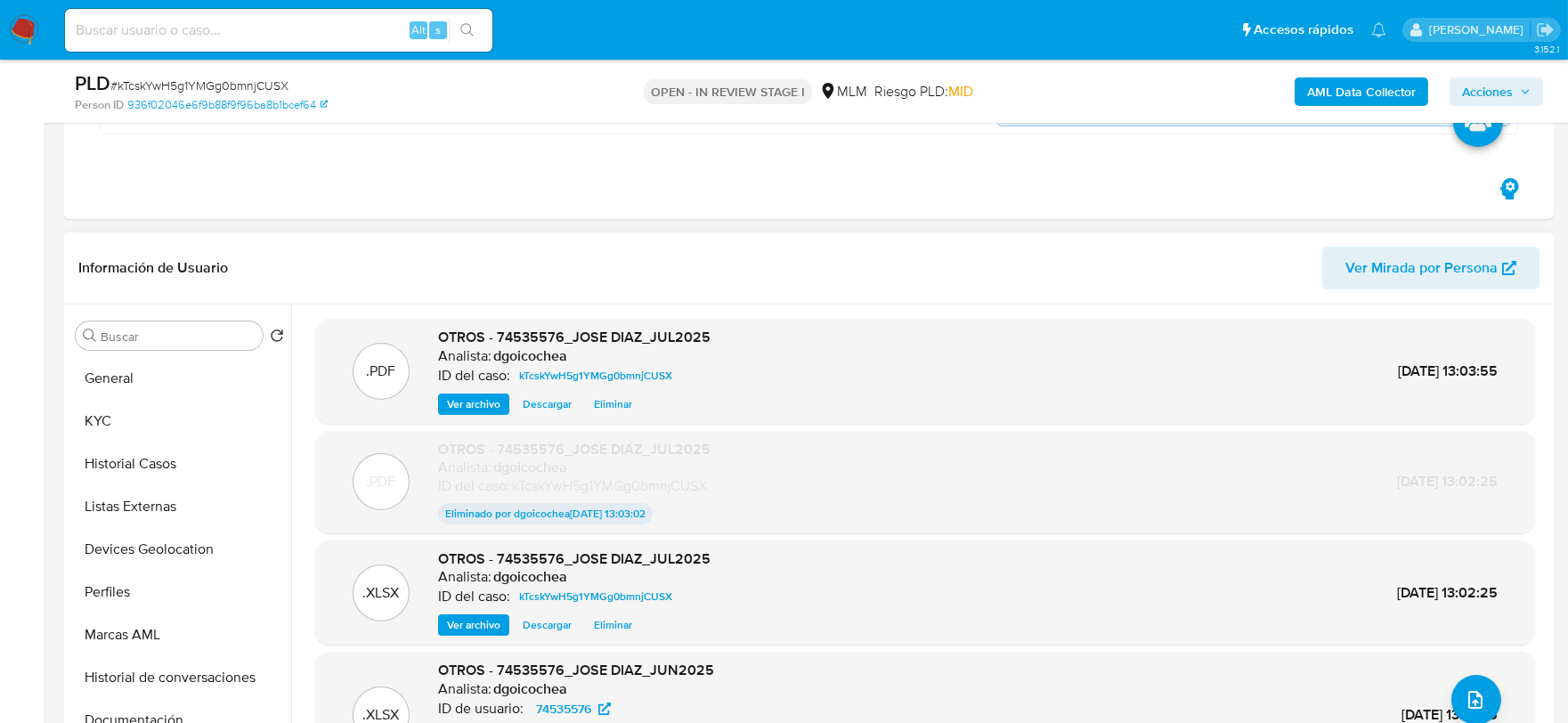
scroll to position [33, 0]
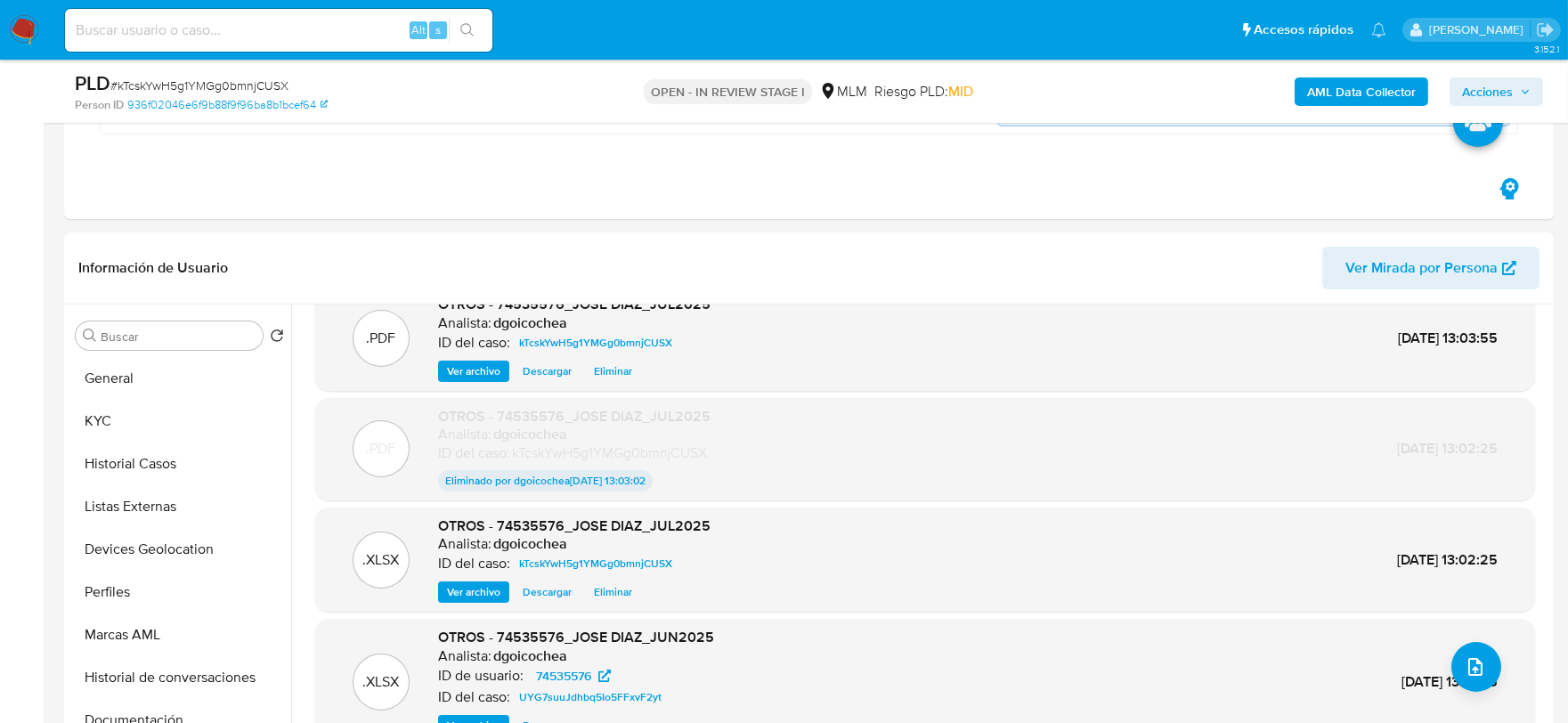
click at [1525, 92] on icon "button" at bounding box center [1524, 91] width 7 height 5
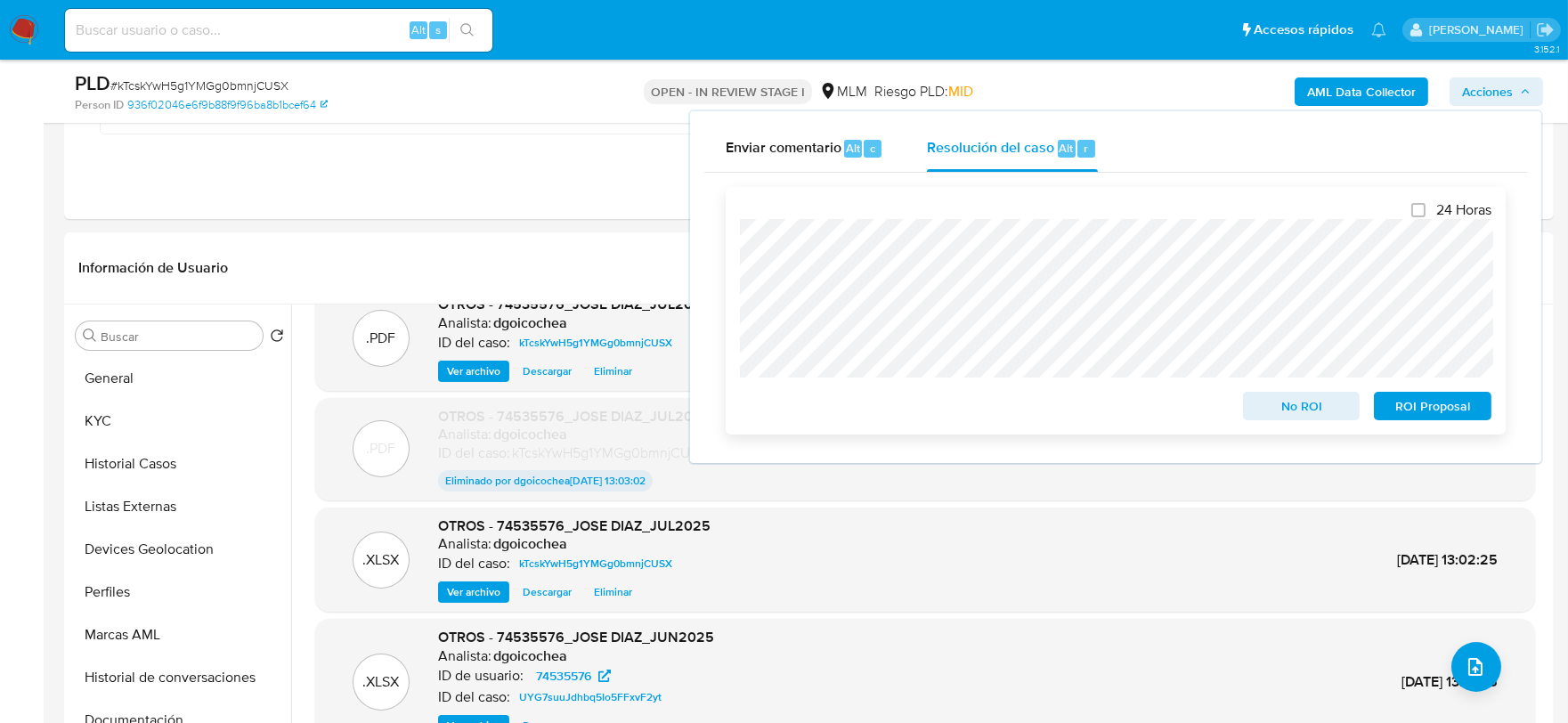
click at [1330, 394] on button "No ROI" at bounding box center [1301, 405] width 118 height 28
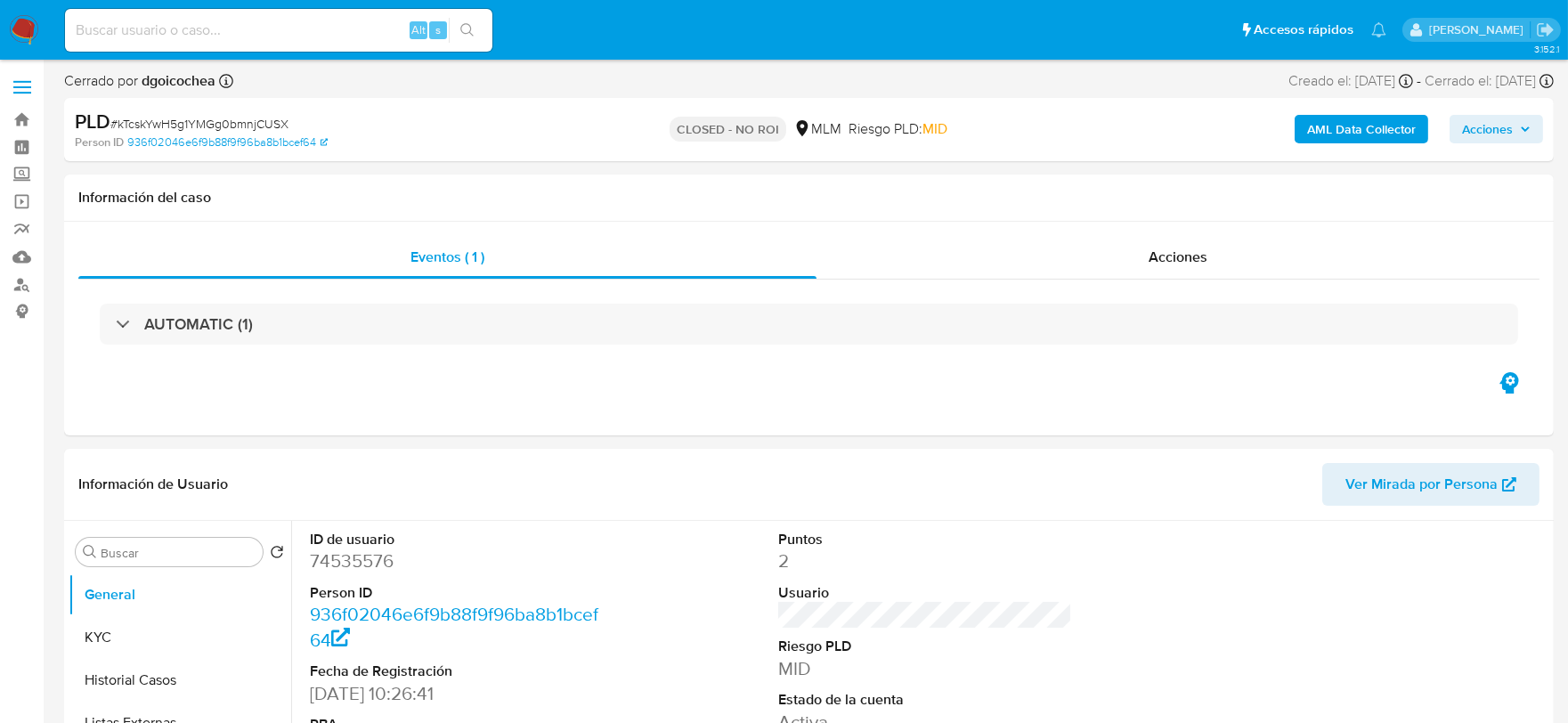
select select "10"
